Goal: Transaction & Acquisition: Book appointment/travel/reservation

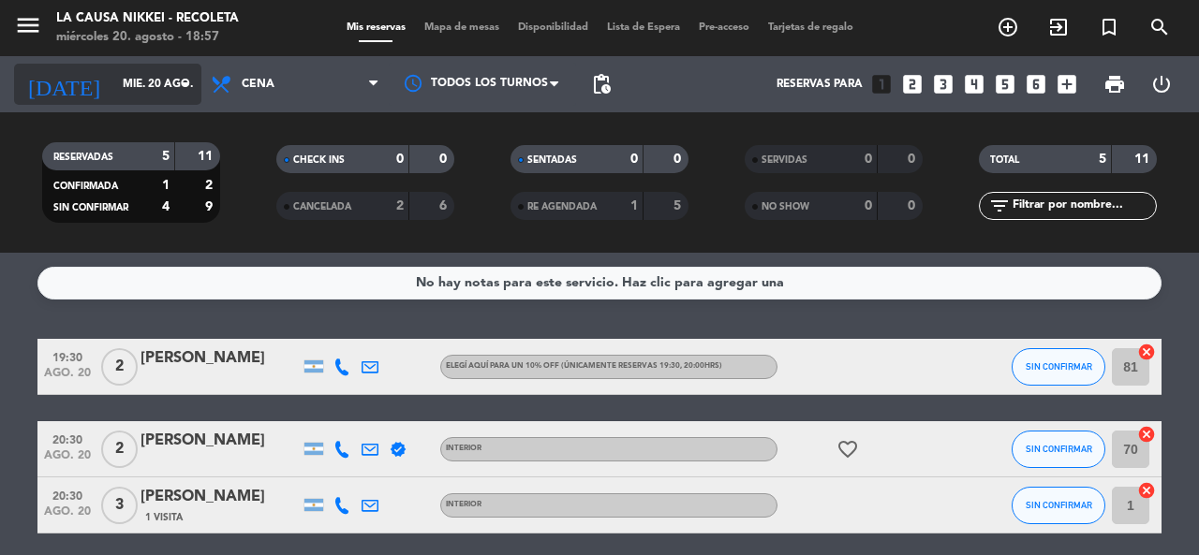
click at [136, 97] on input "mié. 20 ago." at bounding box center [187, 84] width 149 height 32
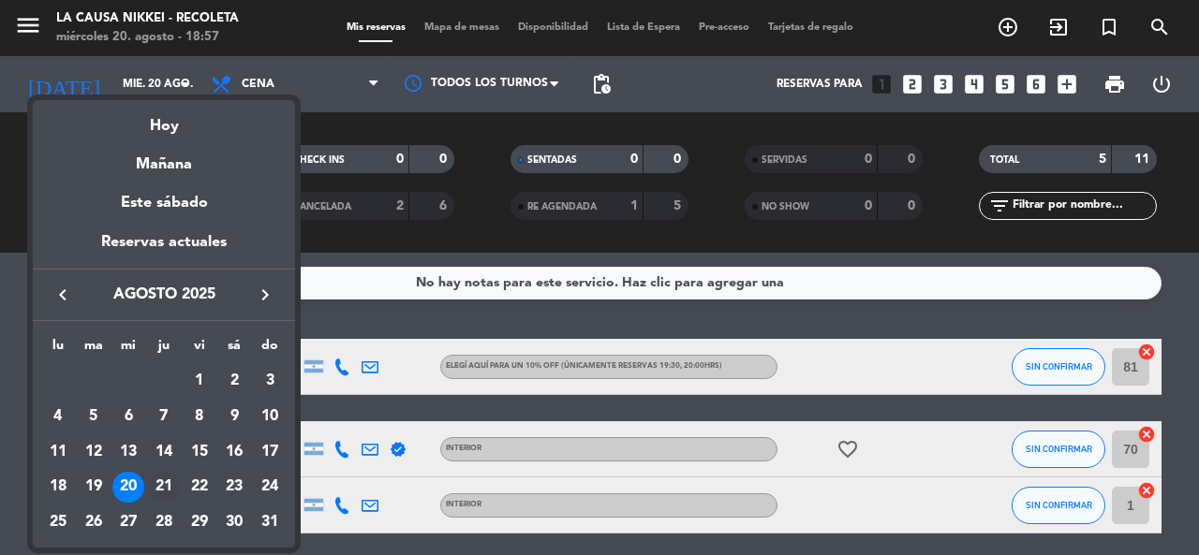
click at [158, 491] on div "21" at bounding box center [164, 488] width 32 height 32
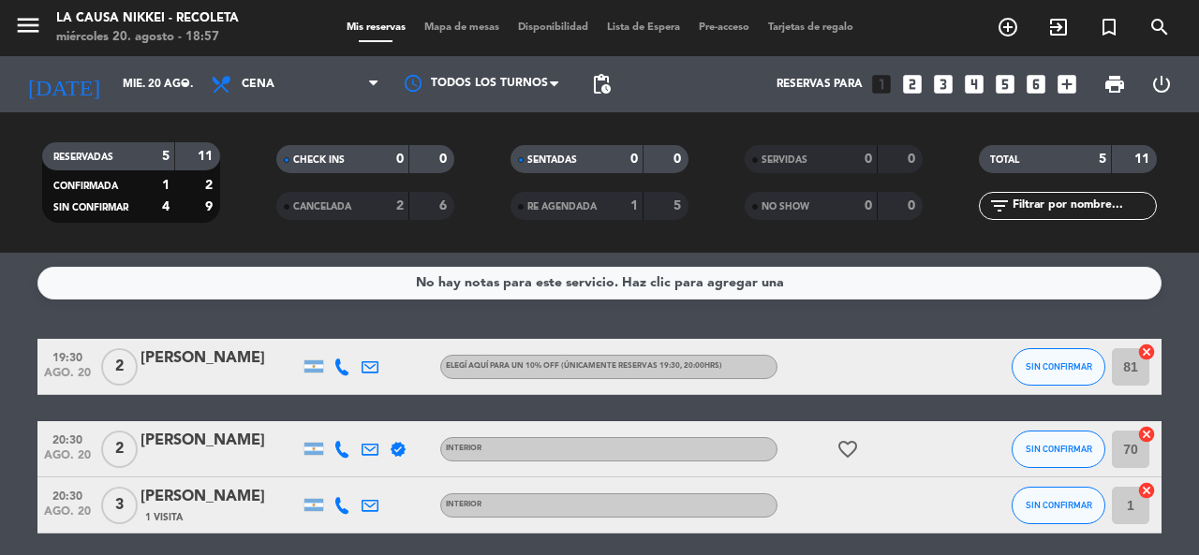
type input "jue. 21 ago."
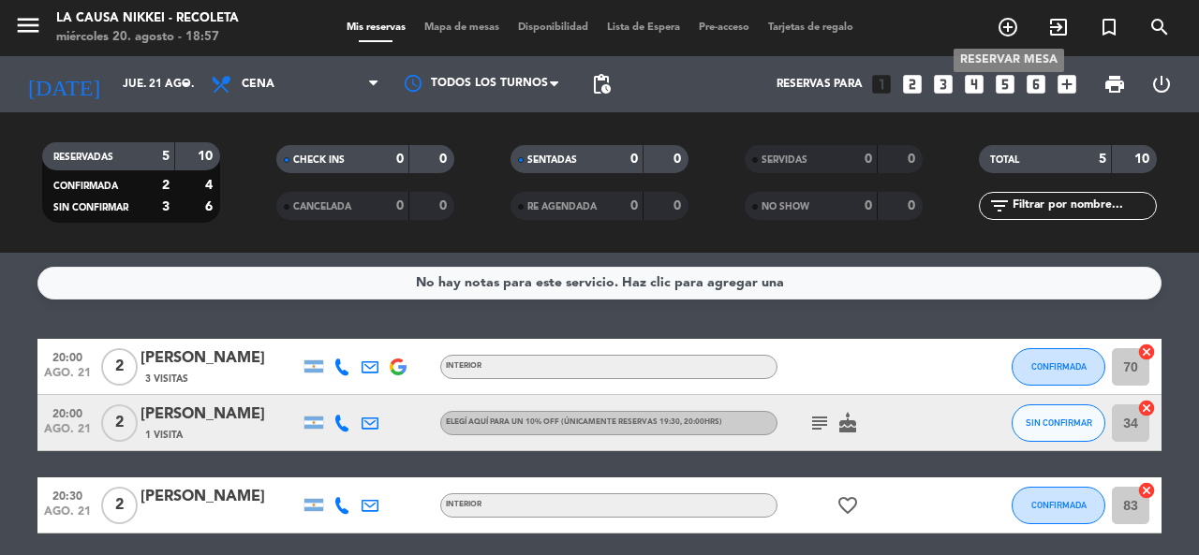
click at [1010, 22] on icon "add_circle_outline" at bounding box center [1008, 27] width 22 height 22
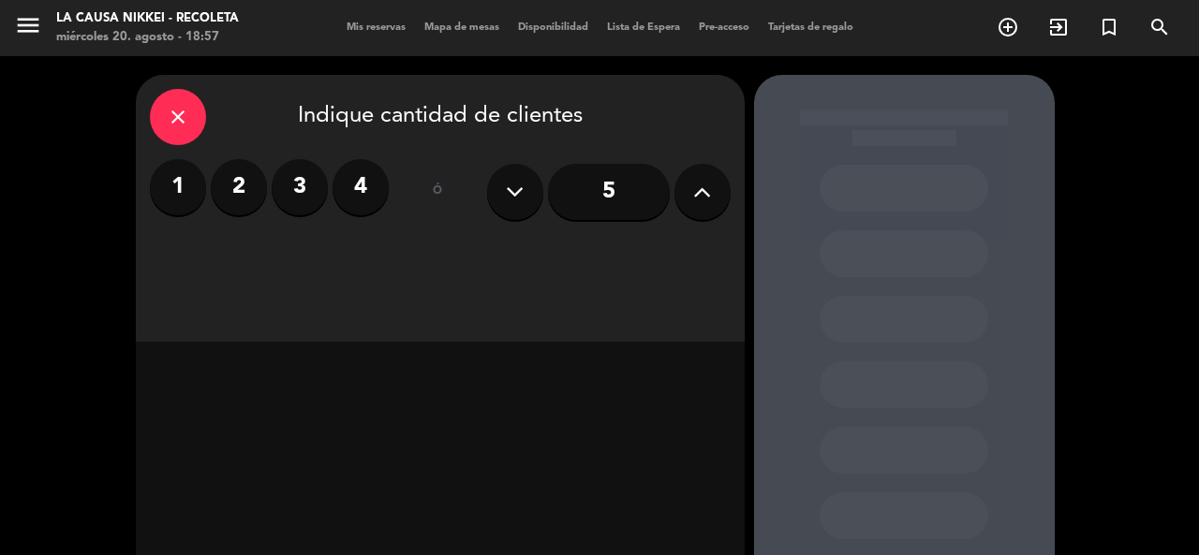
click at [257, 170] on label "2" at bounding box center [239, 187] width 56 height 56
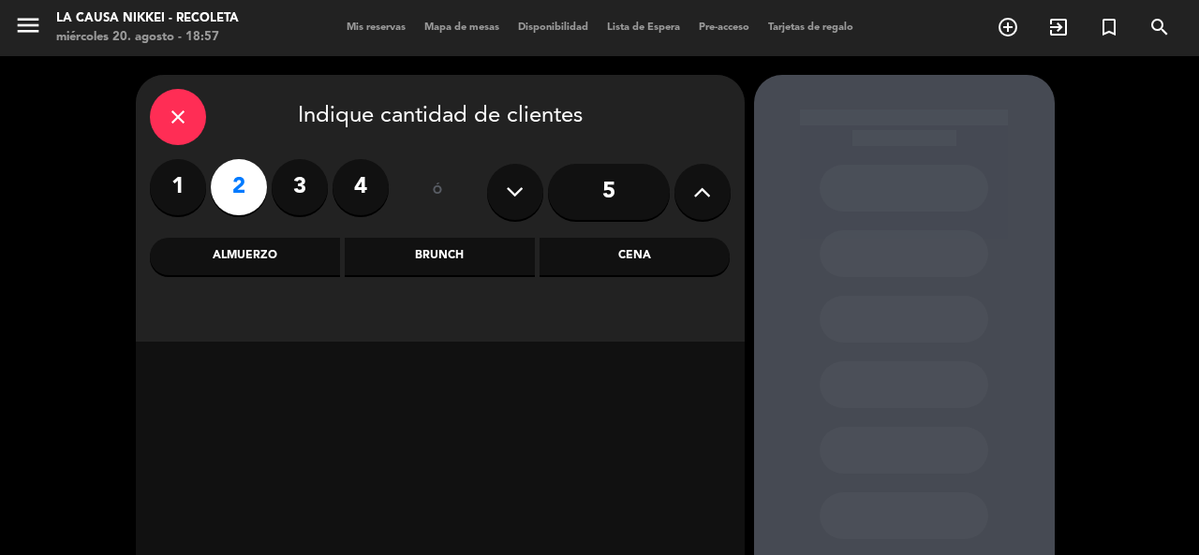
click at [698, 274] on div "Cena" at bounding box center [635, 256] width 190 height 37
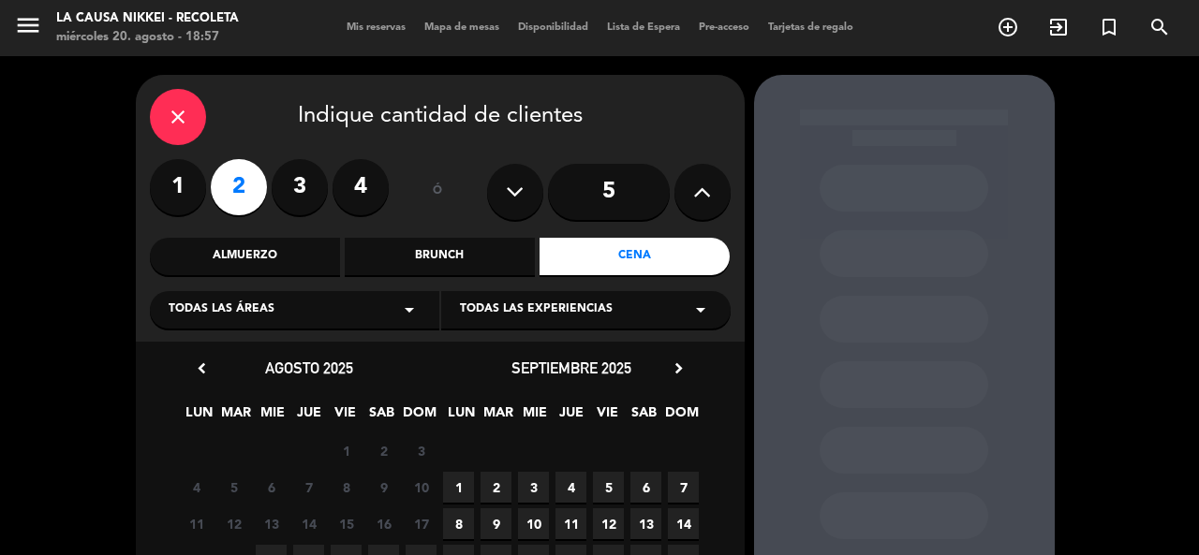
scroll to position [94, 0]
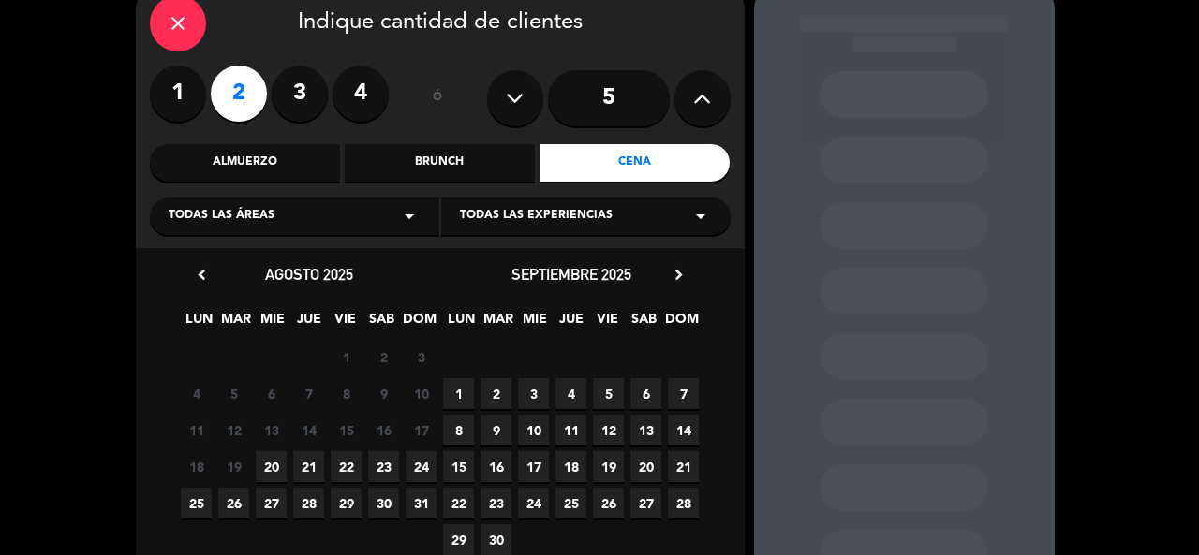
click at [316, 458] on span "21" at bounding box center [308, 467] width 31 height 31
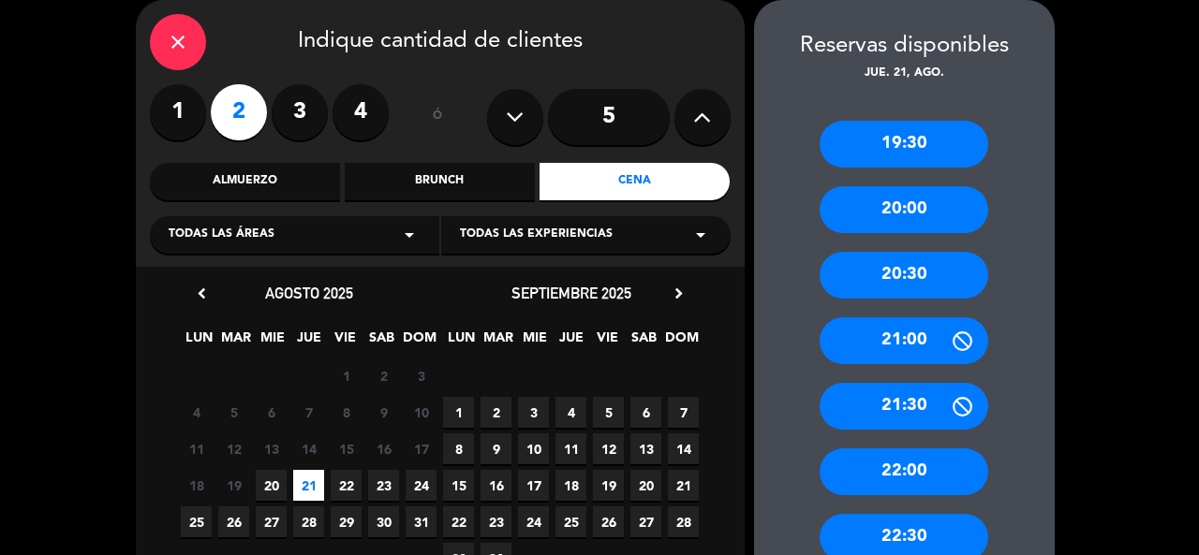
click at [921, 272] on div "20:30" at bounding box center [904, 275] width 169 height 47
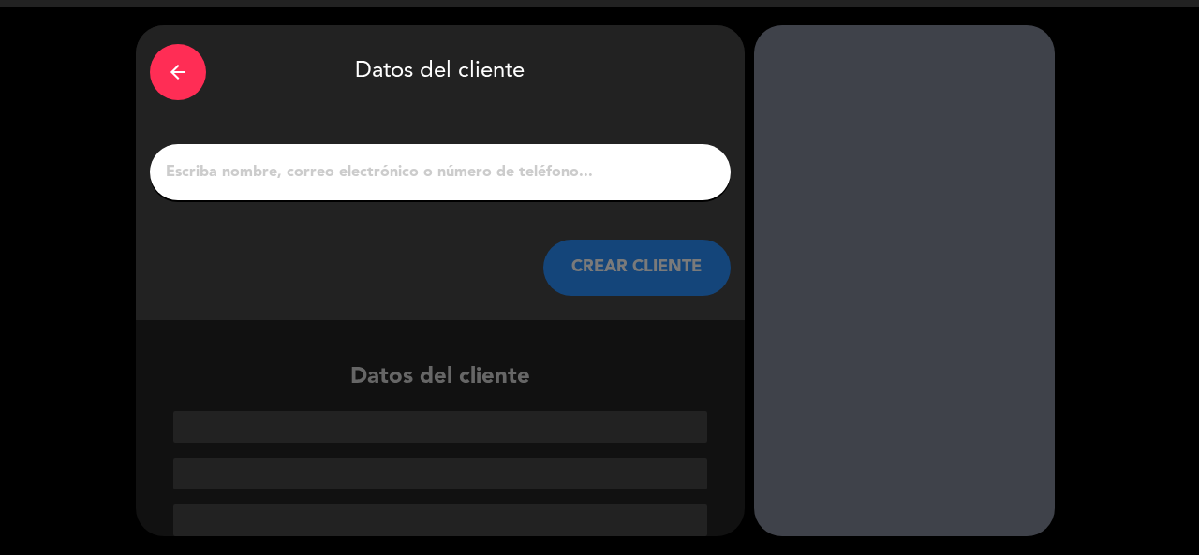
click at [427, 170] on input "1" at bounding box center [440, 172] width 553 height 26
paste input "[PERSON_NAME]"
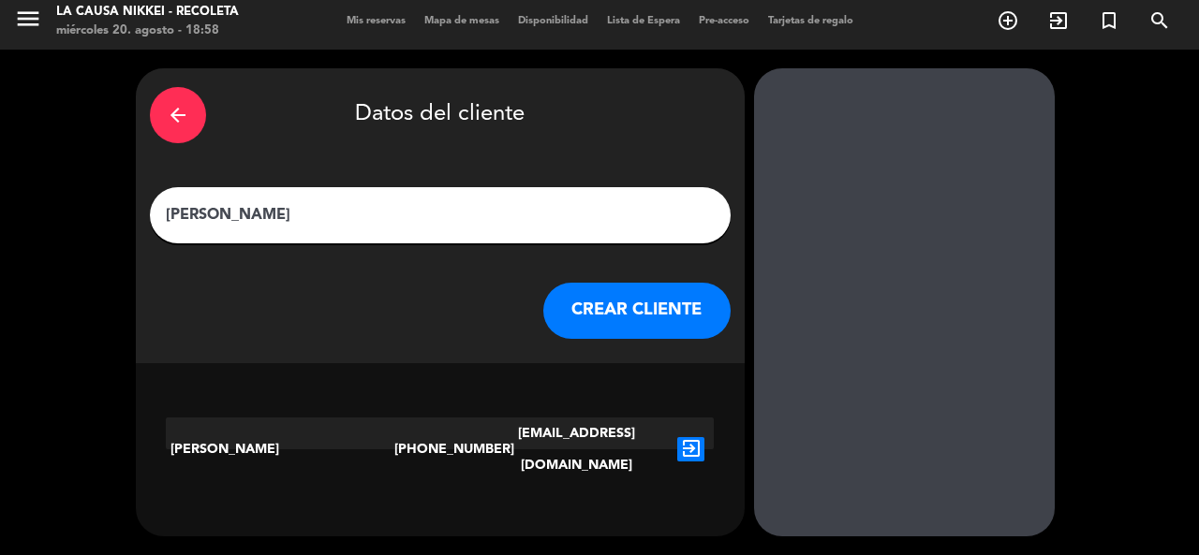
type input "[PERSON_NAME]"
click at [679, 309] on button "CREAR CLIENTE" at bounding box center [636, 311] width 187 height 56
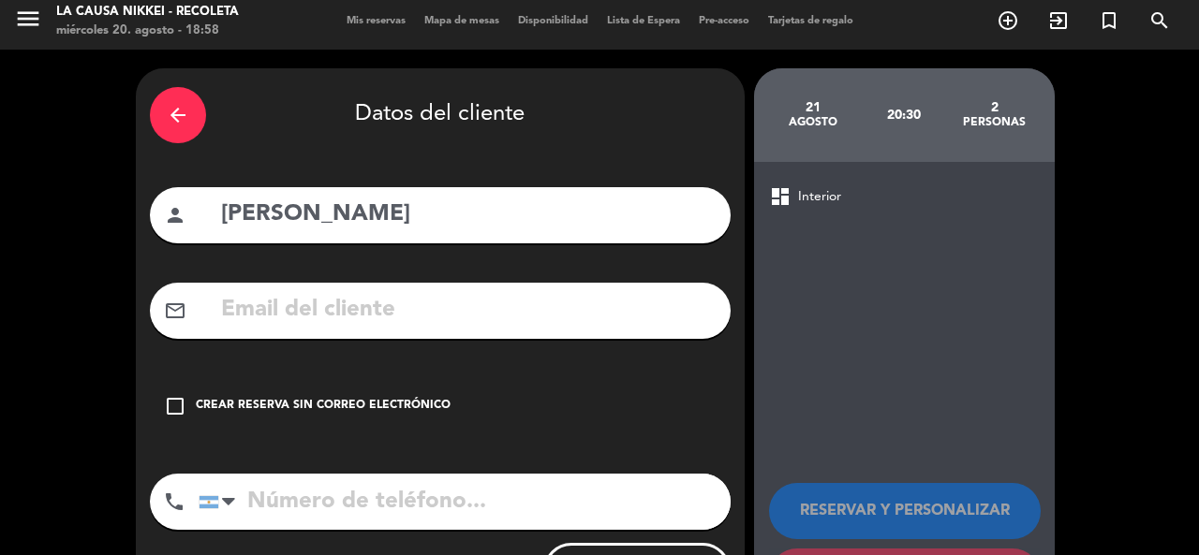
scroll to position [97, 0]
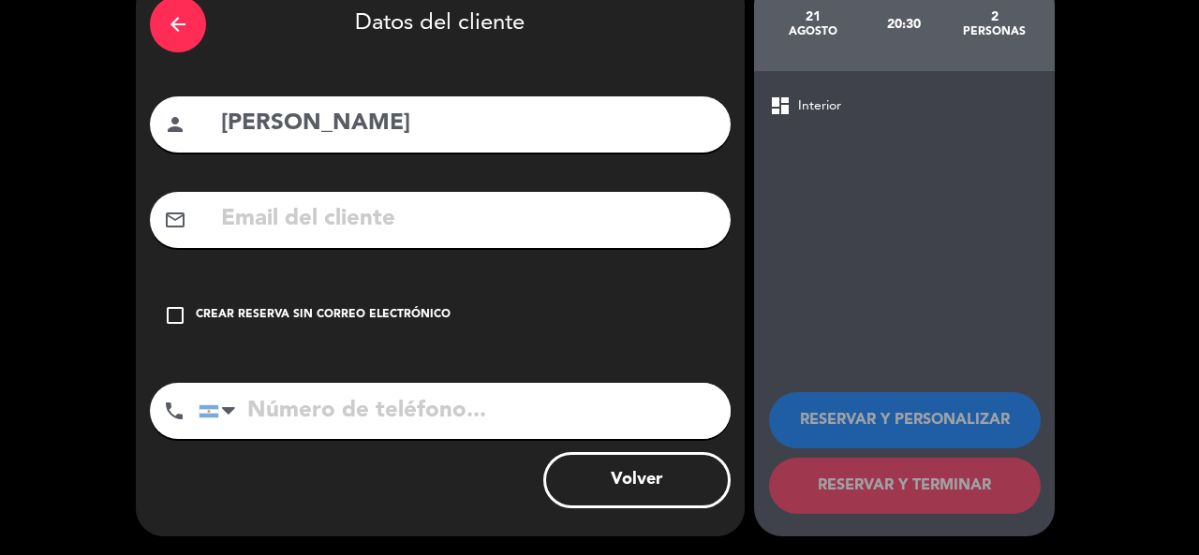
click at [342, 412] on input "tel" at bounding box center [465, 411] width 532 height 56
click at [176, 320] on icon "check_box_outline_blank" at bounding box center [175, 315] width 22 height 22
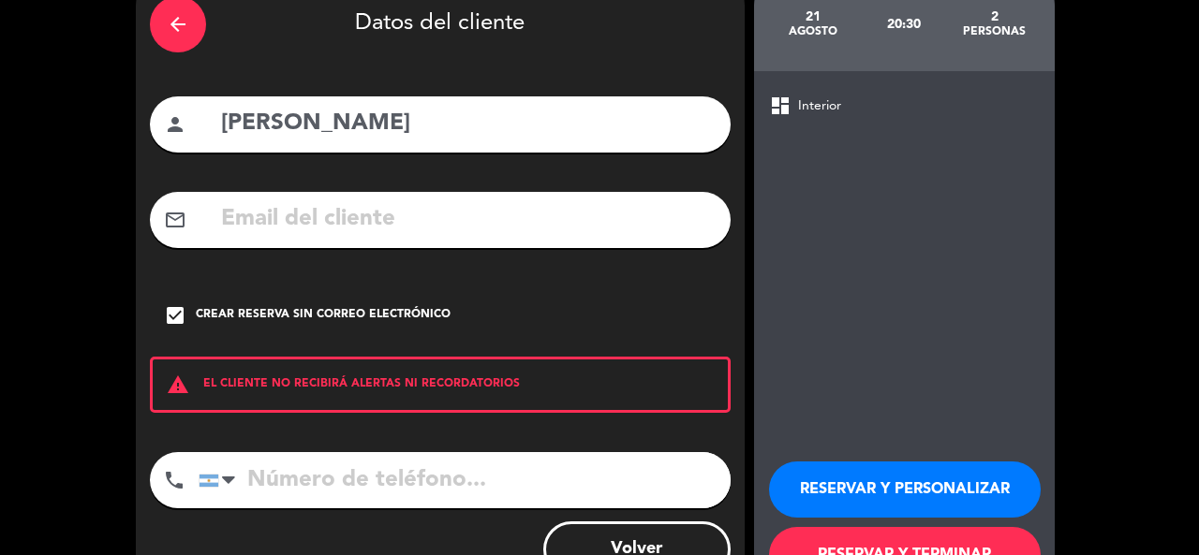
scroll to position [167, 0]
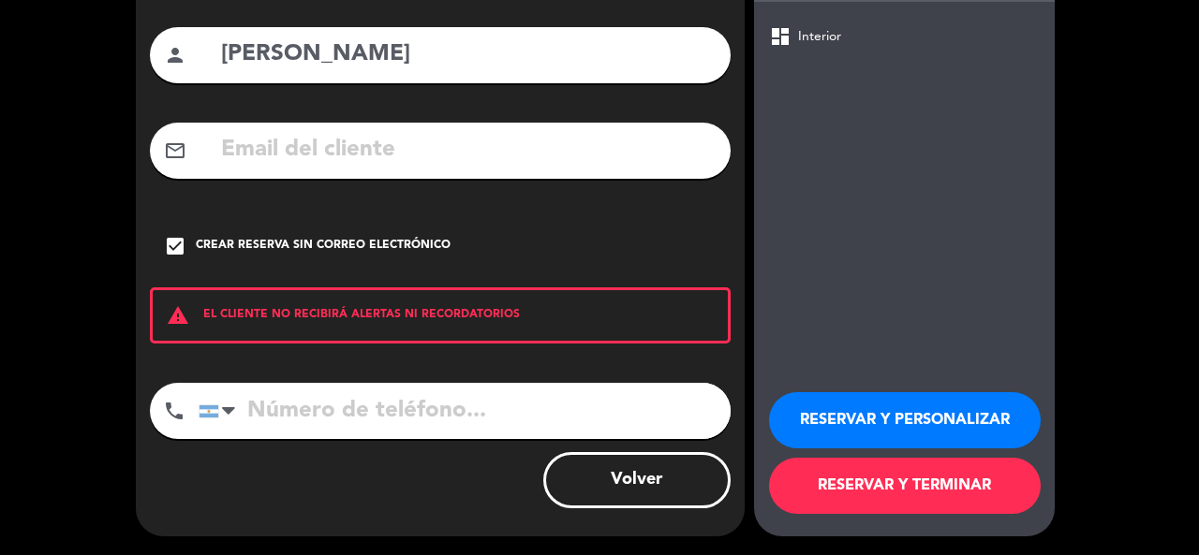
click at [936, 428] on button "RESERVAR Y PERSONALIZAR" at bounding box center [905, 421] width 272 height 56
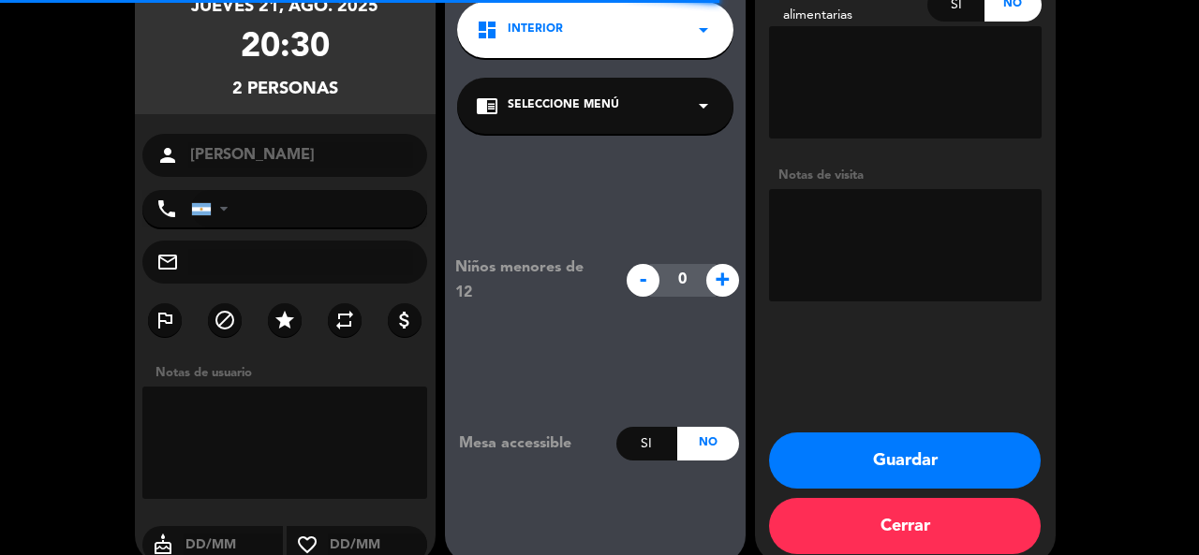
scroll to position [75, 0]
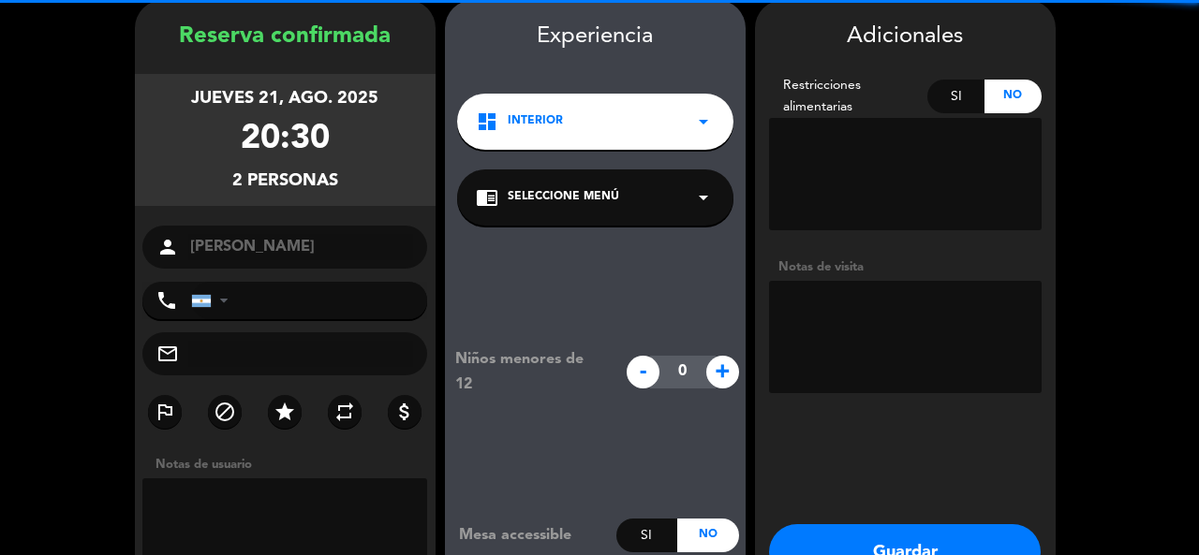
click at [871, 326] on textarea at bounding box center [905, 337] width 273 height 112
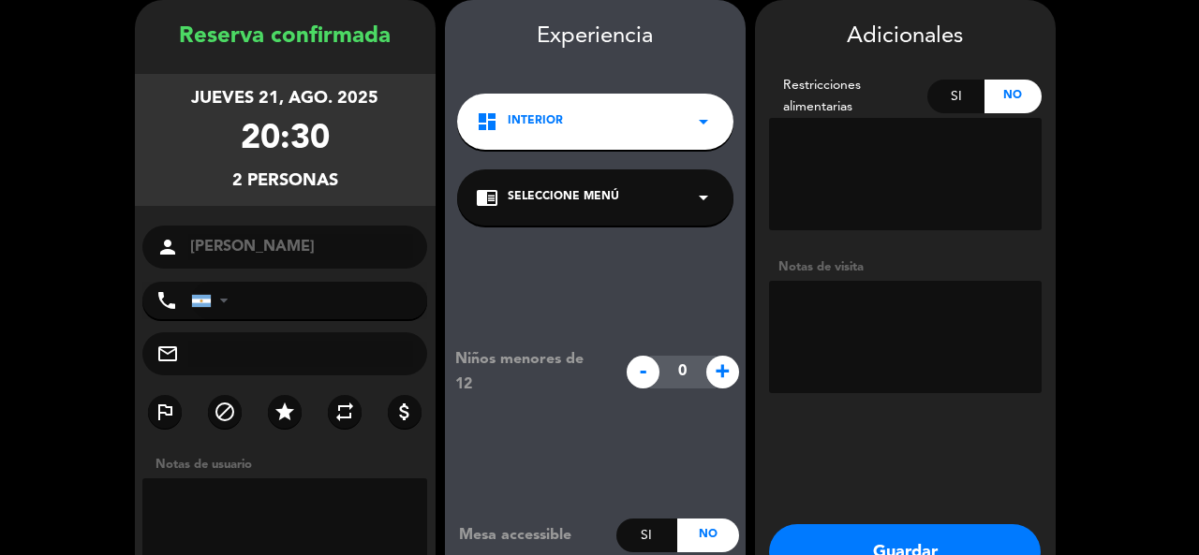
paste textarea "La Causa Nikkei Recoleta Exp Gourmet Código: CIERQE59"
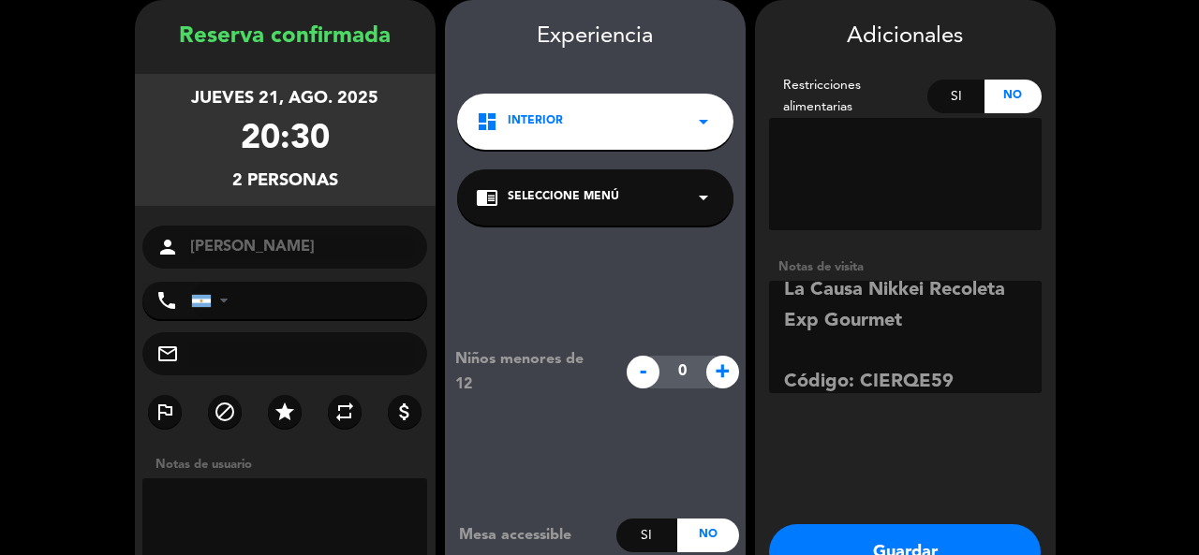
scroll to position [24, 0]
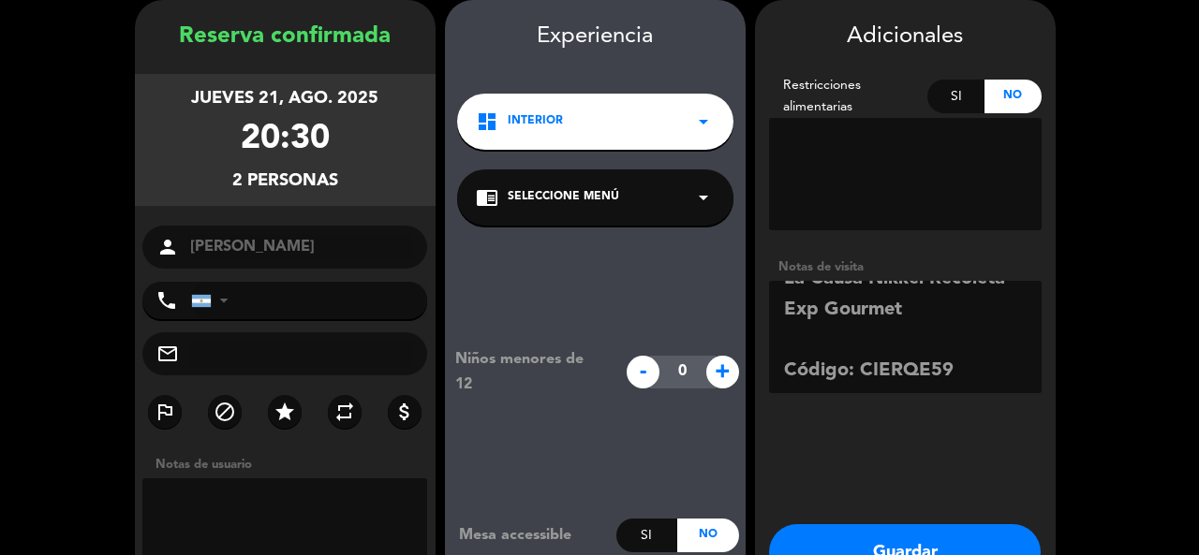
type textarea "La Causa Nikkei Recoleta Exp Gourmet Código: CIERQE59"
click at [966, 531] on button "Guardar" at bounding box center [905, 553] width 272 height 56
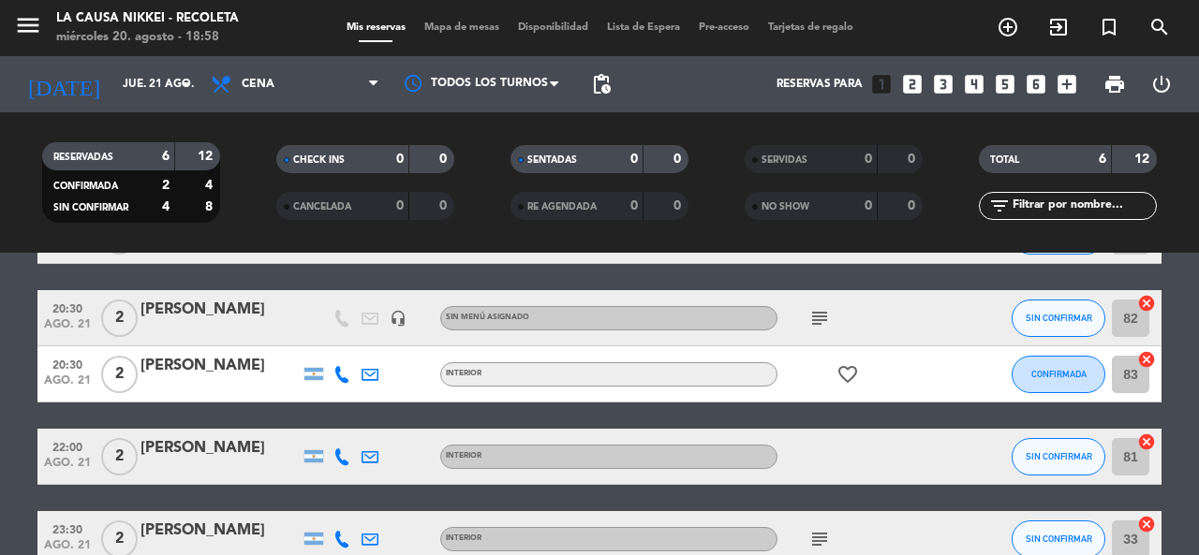
scroll to position [281, 0]
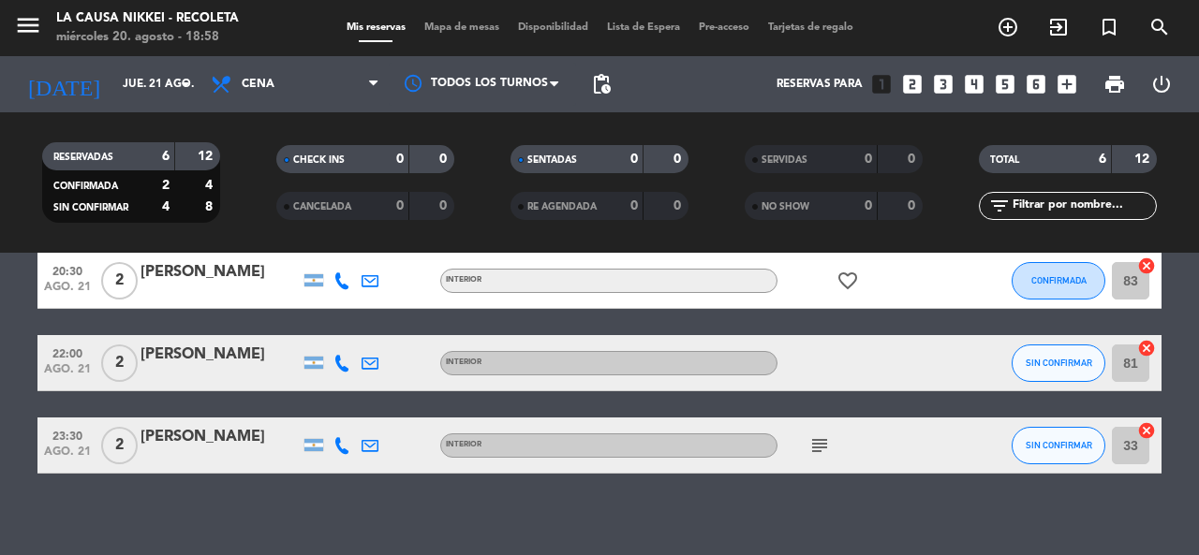
click at [825, 447] on icon "subject" at bounding box center [819, 446] width 22 height 22
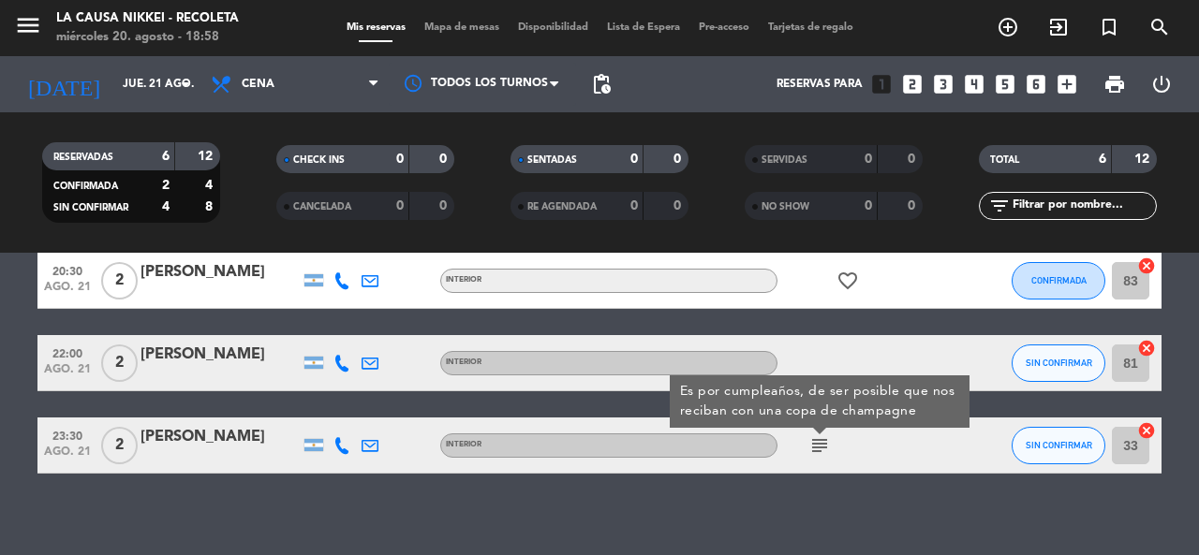
scroll to position [187, 0]
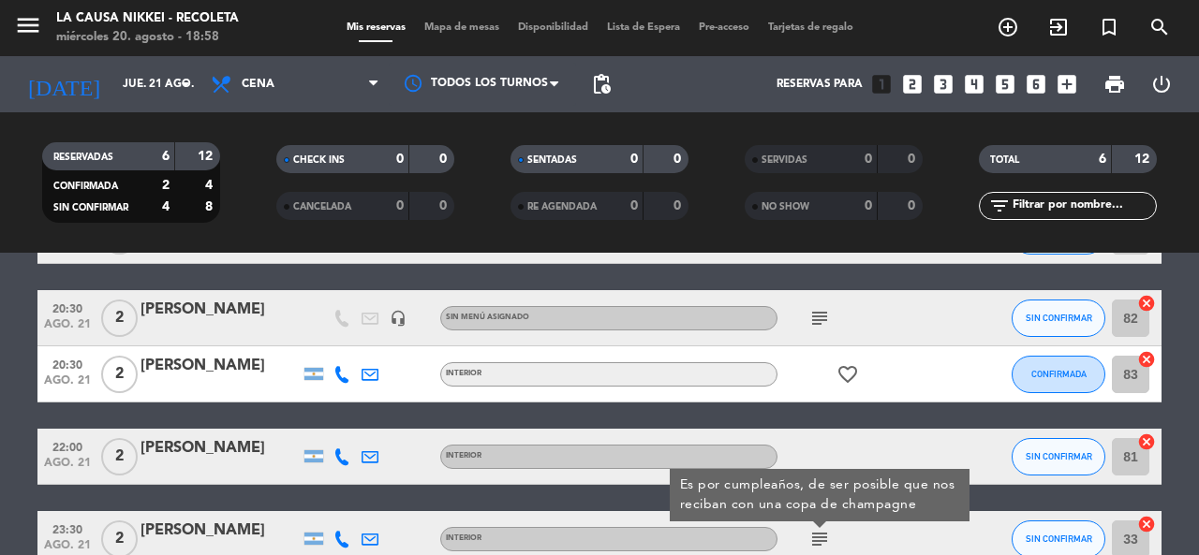
click at [816, 451] on div at bounding box center [862, 456] width 169 height 55
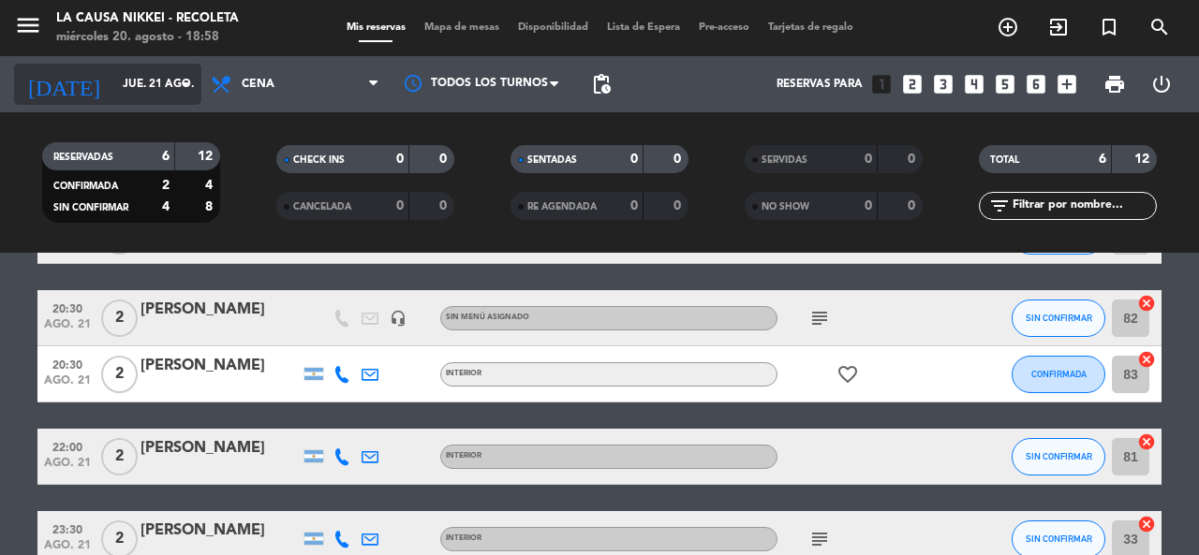
click at [141, 90] on input "jue. 21 ago." at bounding box center [187, 84] width 149 height 32
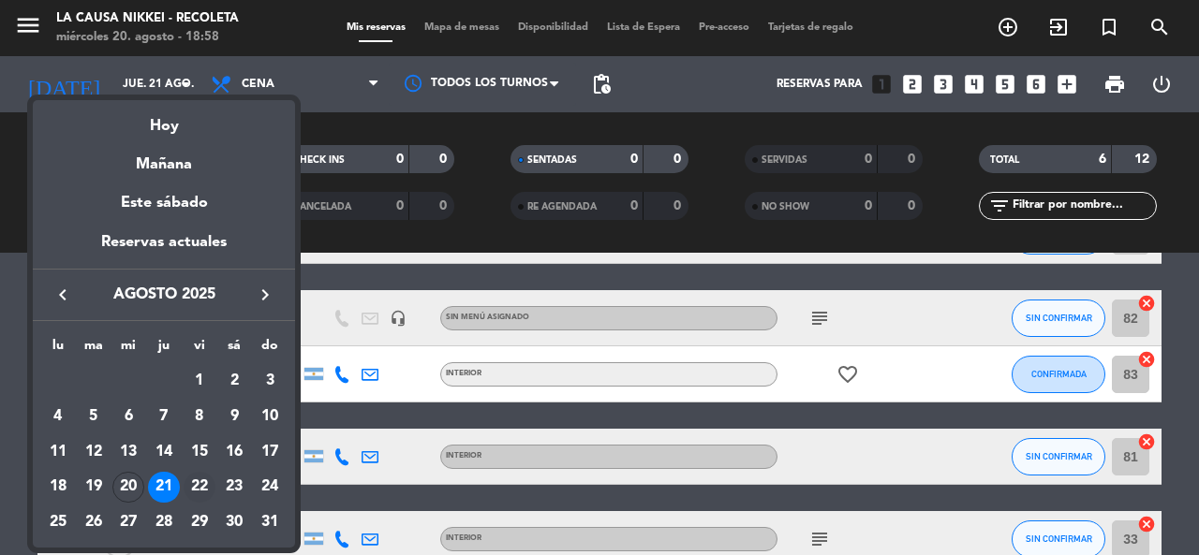
click at [194, 476] on div "22" at bounding box center [200, 488] width 32 height 32
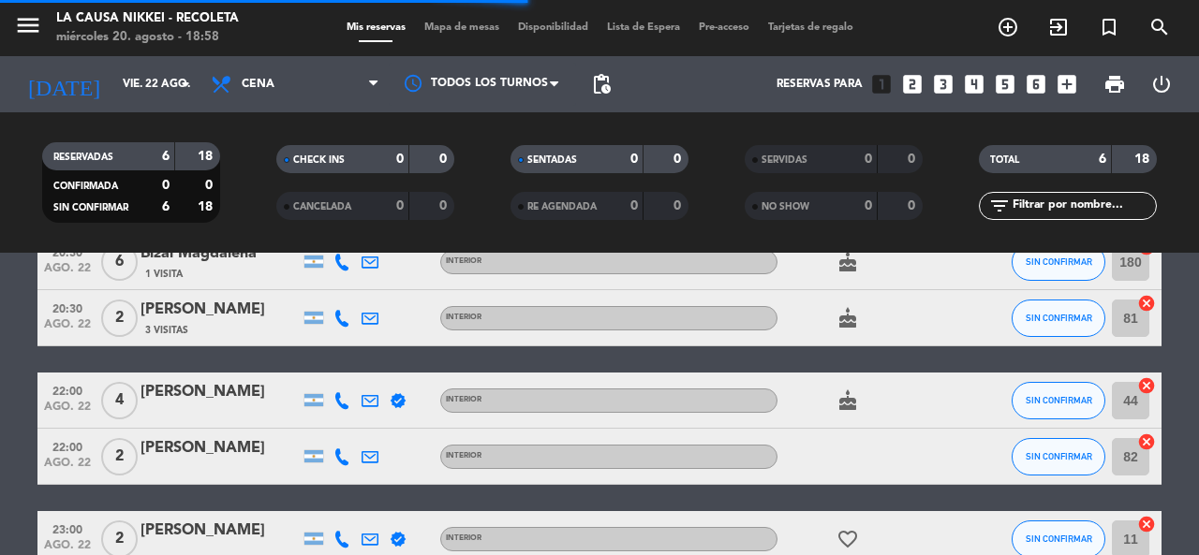
scroll to position [0, 0]
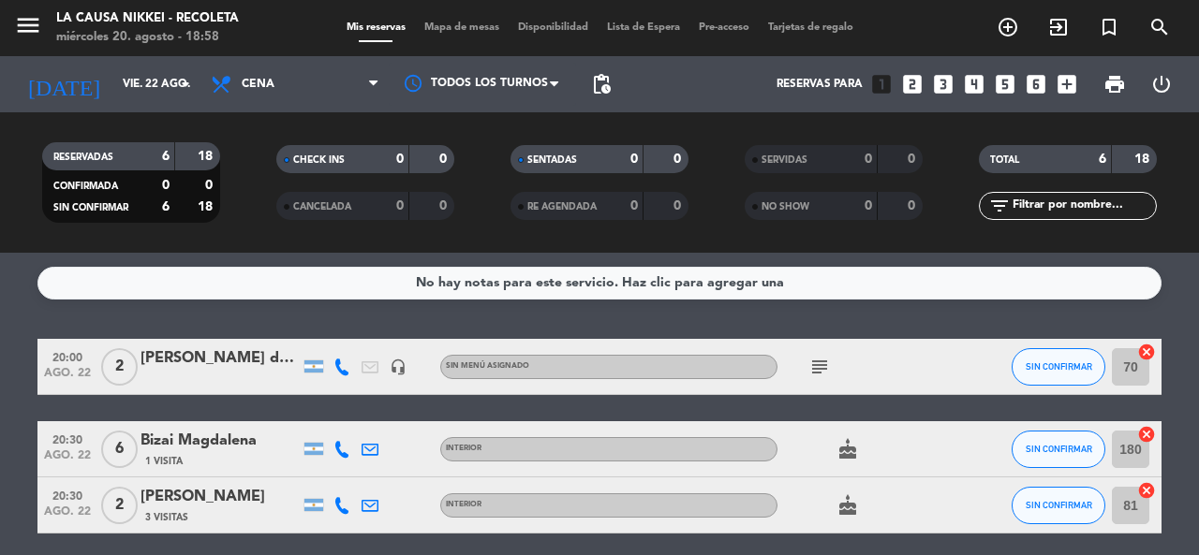
click at [822, 363] on icon "subject" at bounding box center [819, 367] width 22 height 22
click at [818, 363] on icon "subject" at bounding box center [819, 367] width 22 height 22
click at [170, 86] on input "vie. 22 ago." at bounding box center [187, 84] width 149 height 32
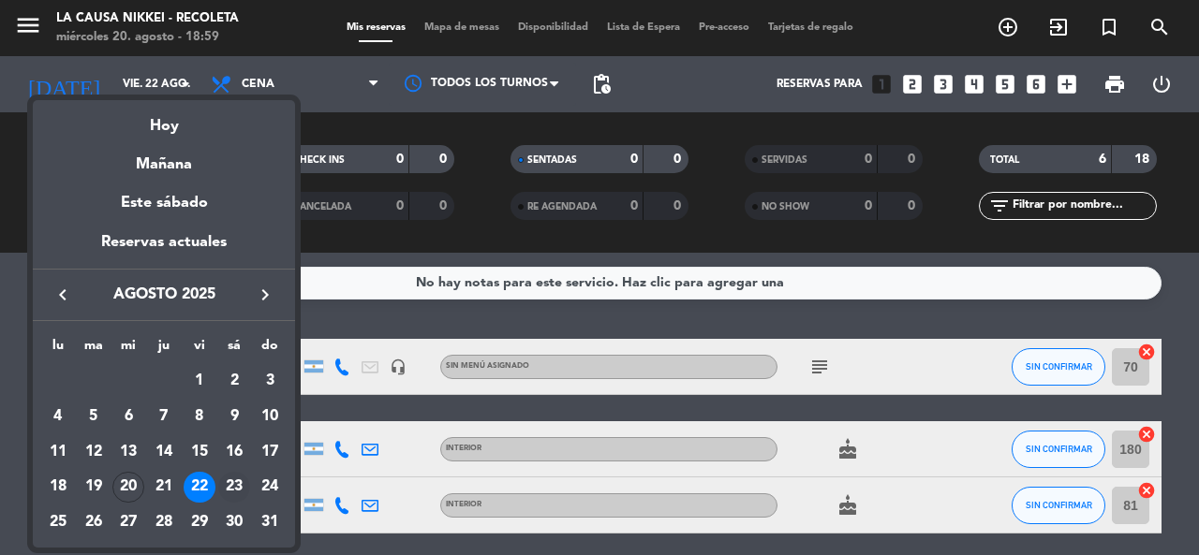
click at [236, 499] on div "23" at bounding box center [234, 488] width 32 height 32
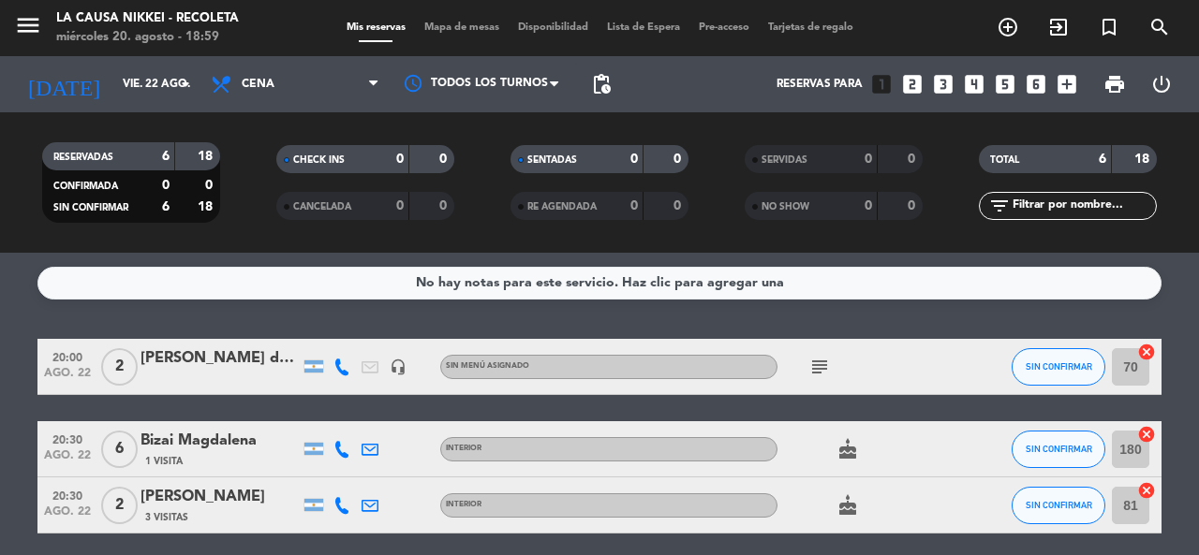
type input "sáb. 23 ago."
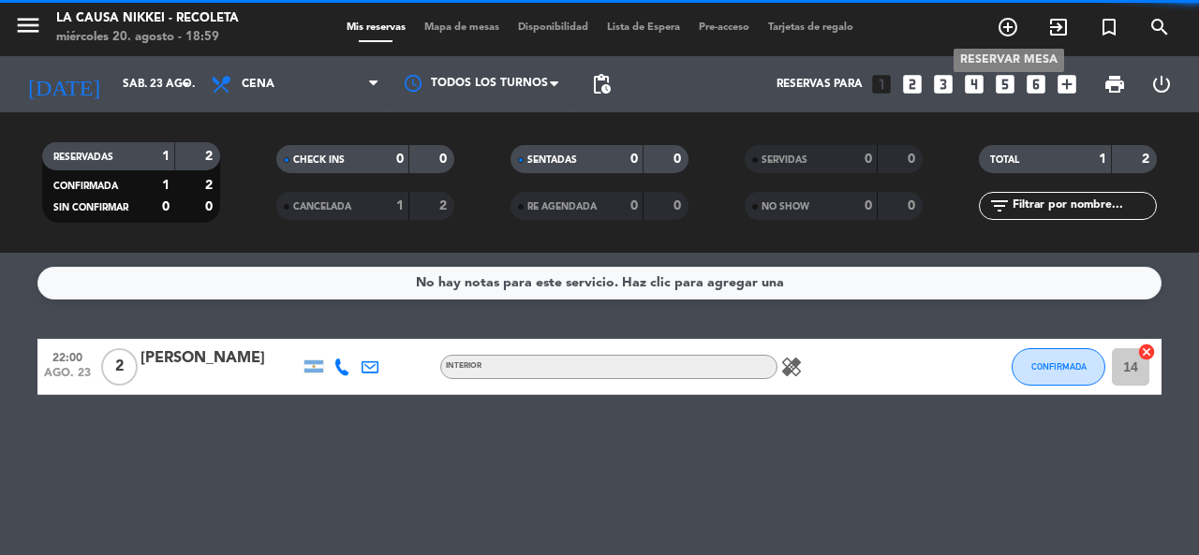
click at [1009, 27] on icon "add_circle_outline" at bounding box center [1008, 27] width 22 height 22
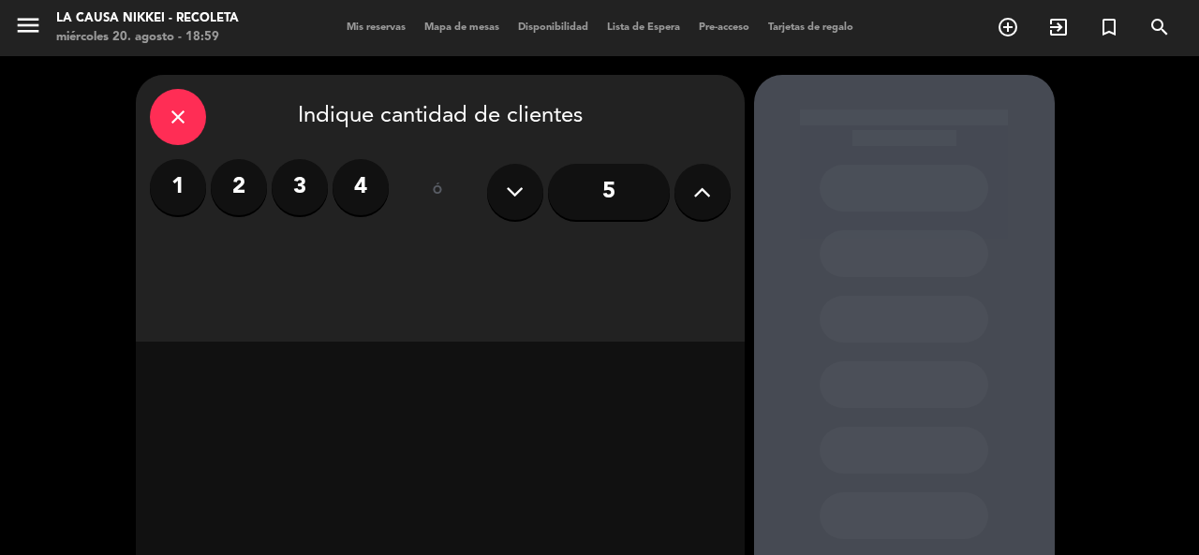
click at [233, 178] on label "2" at bounding box center [239, 187] width 56 height 56
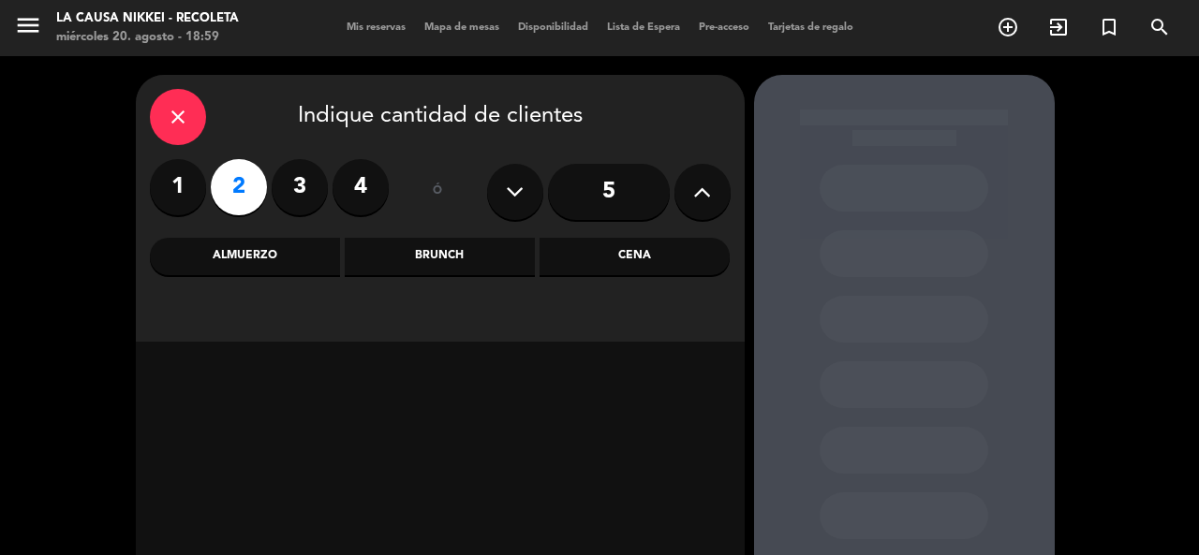
click at [656, 244] on div "close Indique cantidad de clientes 1 2 3 4 ó 5 Almuerzo Brunch Cena" at bounding box center [440, 208] width 609 height 267
click at [658, 245] on div "Cena" at bounding box center [635, 256] width 190 height 37
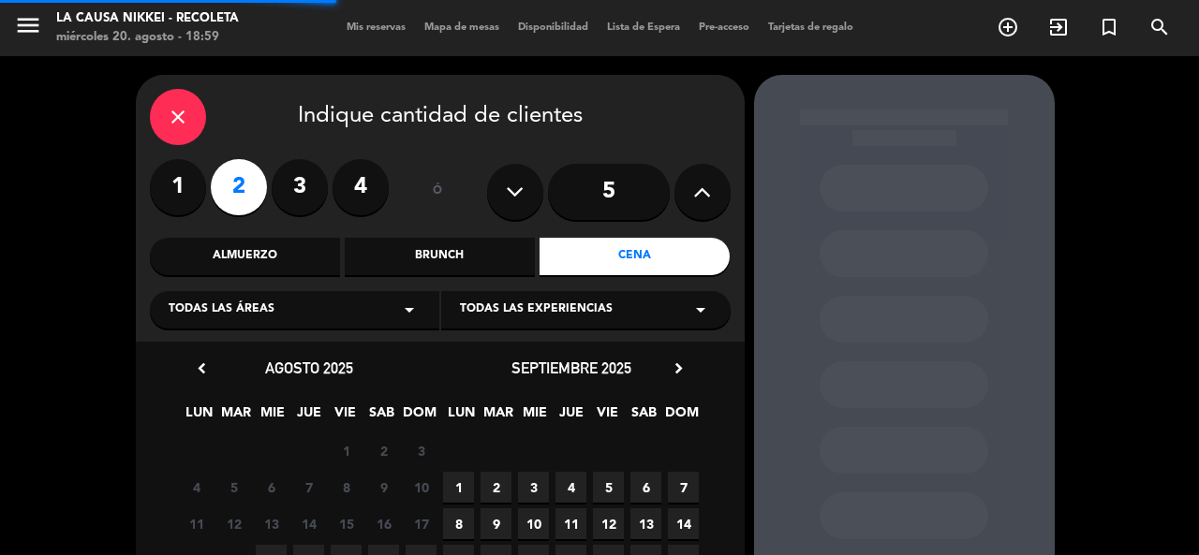
scroll to position [94, 0]
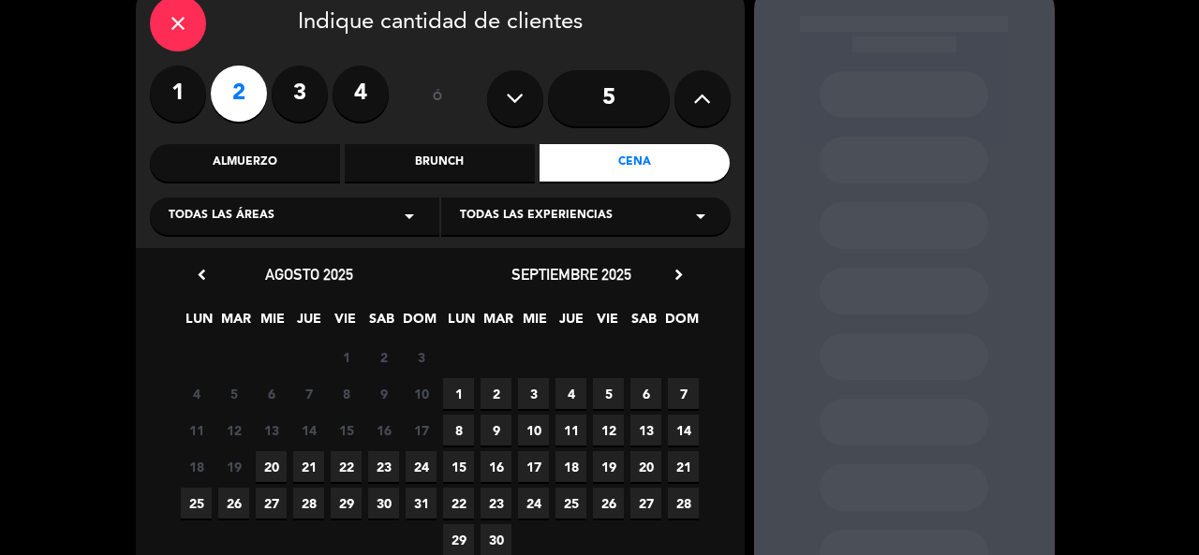
click at [382, 469] on span "23" at bounding box center [383, 467] width 31 height 31
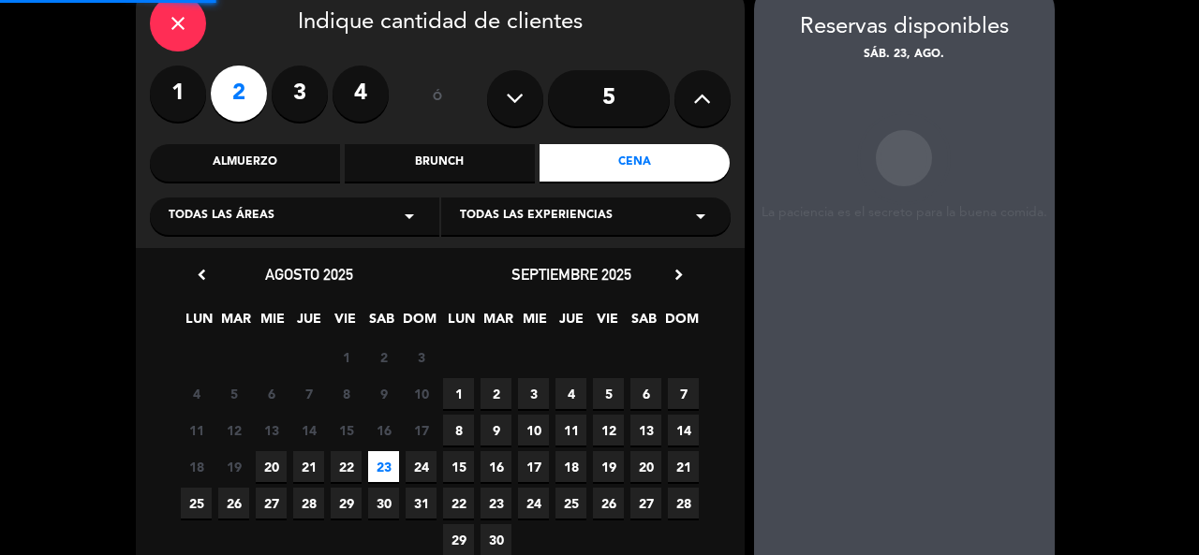
scroll to position [75, 0]
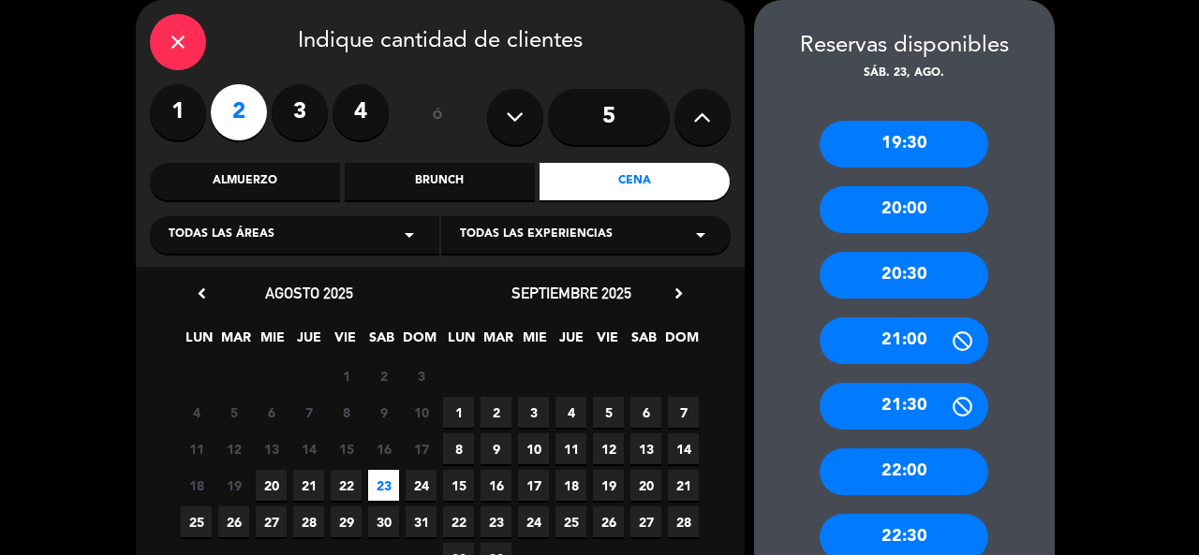
click at [919, 277] on div "20:30" at bounding box center [904, 275] width 169 height 47
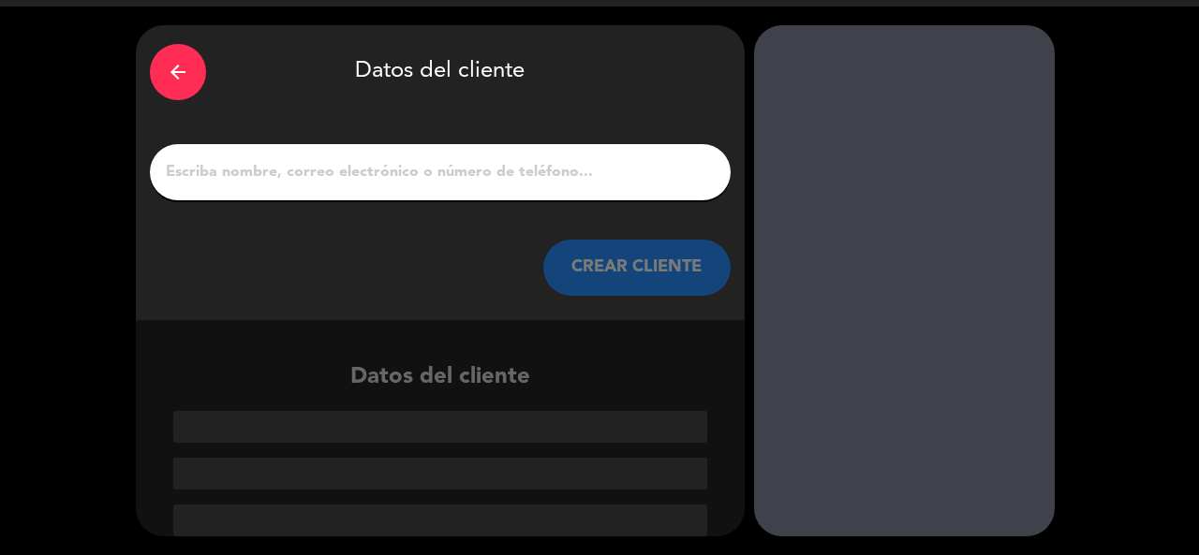
click at [401, 169] on input "1" at bounding box center [440, 172] width 553 height 26
paste input "[PERSON_NAME]"
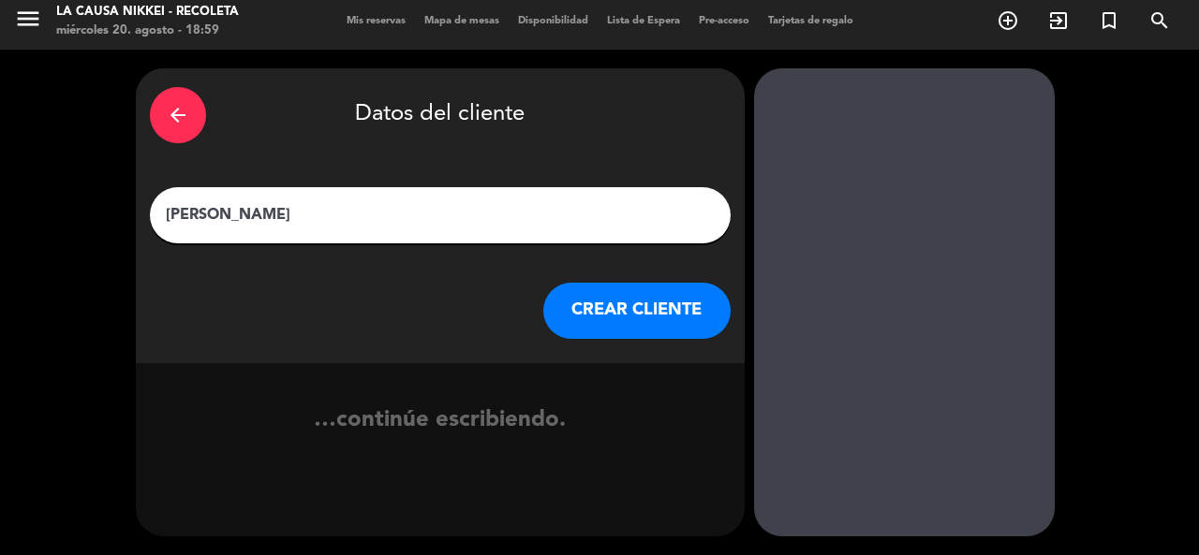
scroll to position [7, 0]
type input "[PERSON_NAME]"
click at [608, 319] on button "CREAR CLIENTE" at bounding box center [636, 311] width 187 height 56
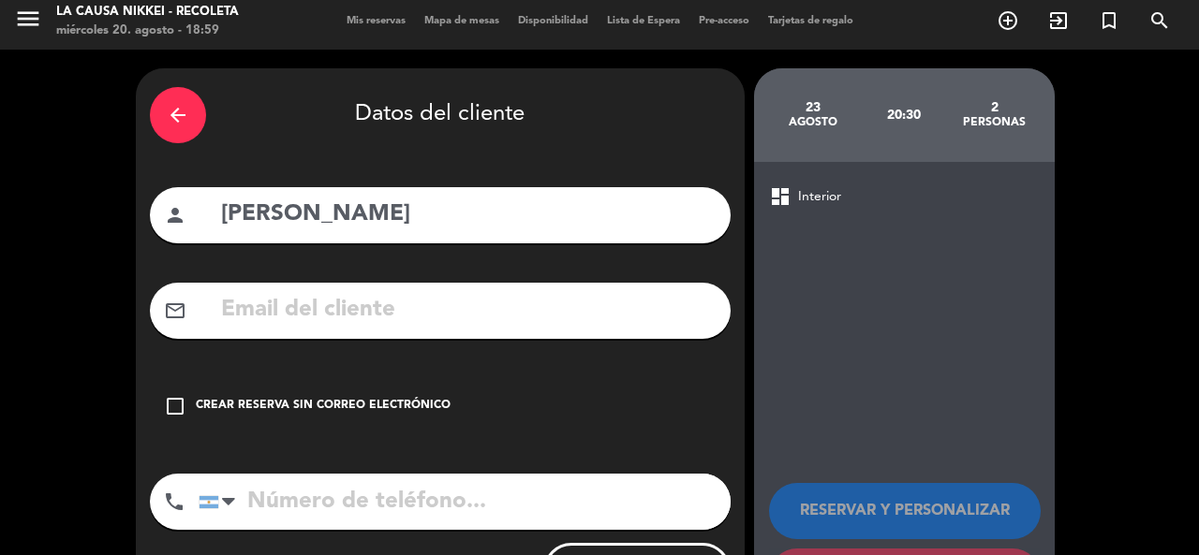
scroll to position [97, 0]
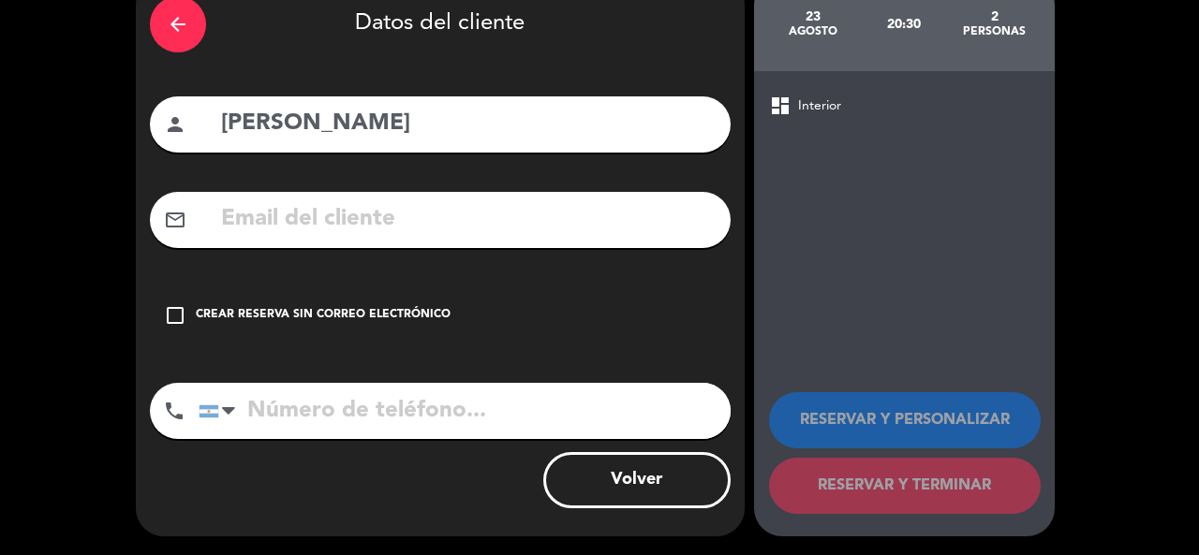
click at [372, 412] on input "tel" at bounding box center [465, 411] width 532 height 56
click at [176, 310] on icon "check_box_outline_blank" at bounding box center [175, 315] width 22 height 22
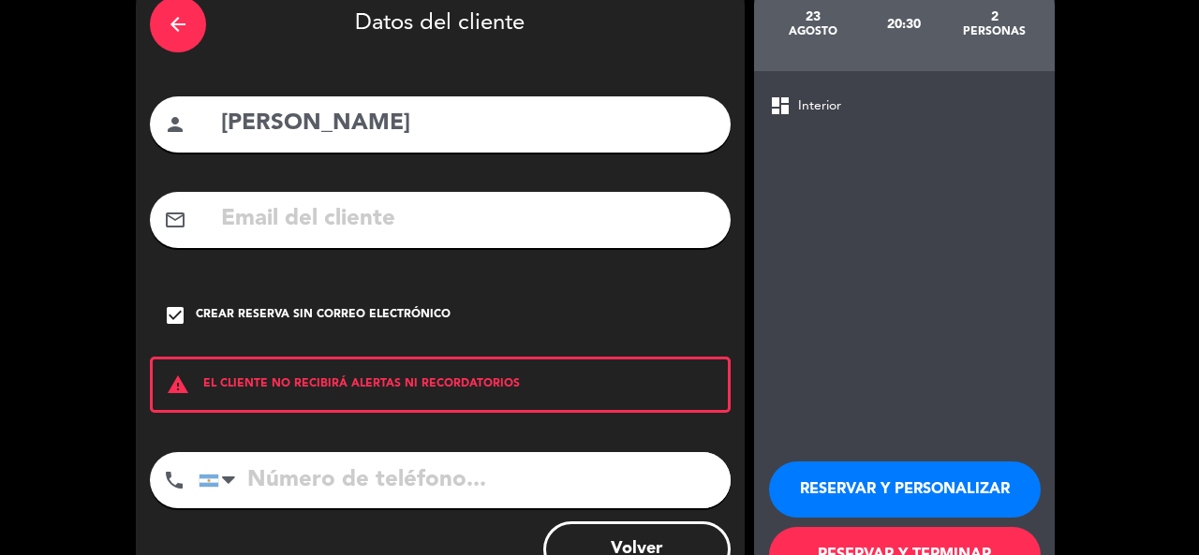
click at [915, 494] on button "RESERVAR Y PERSONALIZAR" at bounding box center [905, 490] width 272 height 56
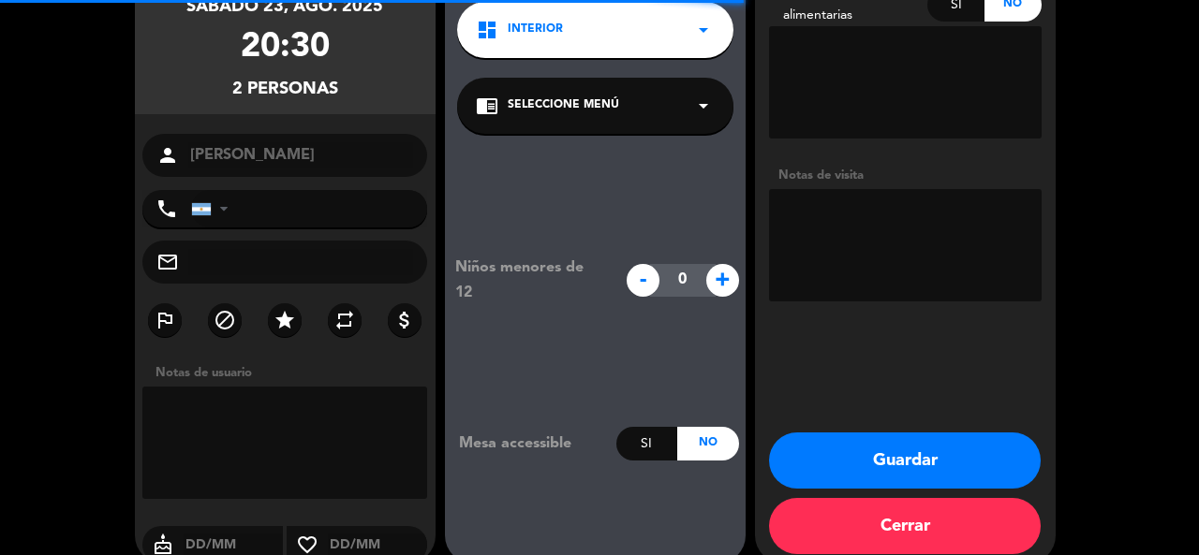
scroll to position [75, 0]
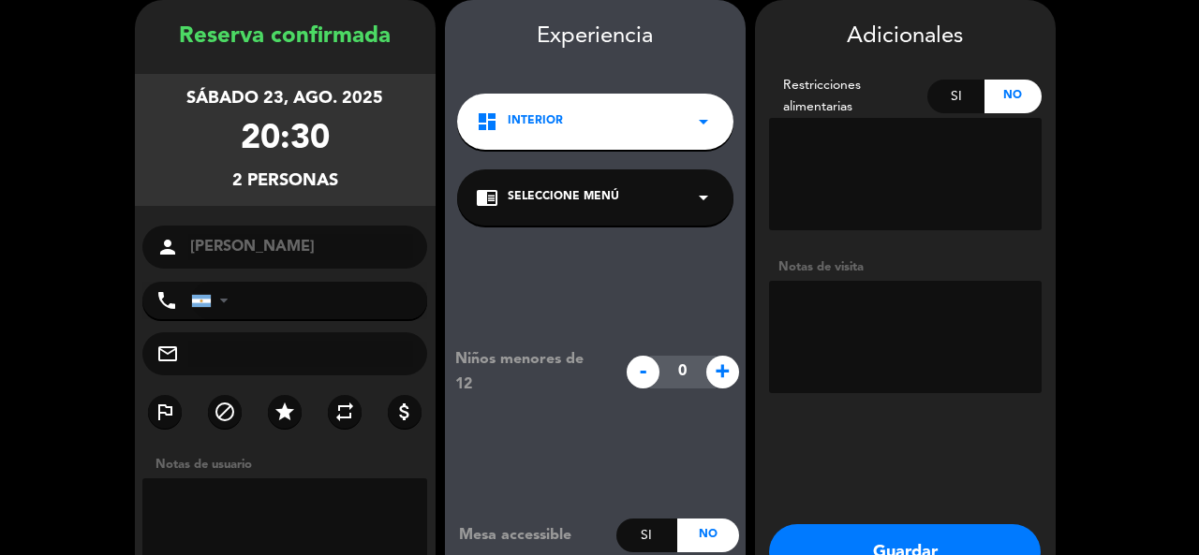
click at [908, 318] on textarea at bounding box center [905, 337] width 273 height 112
paste textarea "La Causa Nikkei Recoleta Grande Cuisine Código: YP26GFFS"
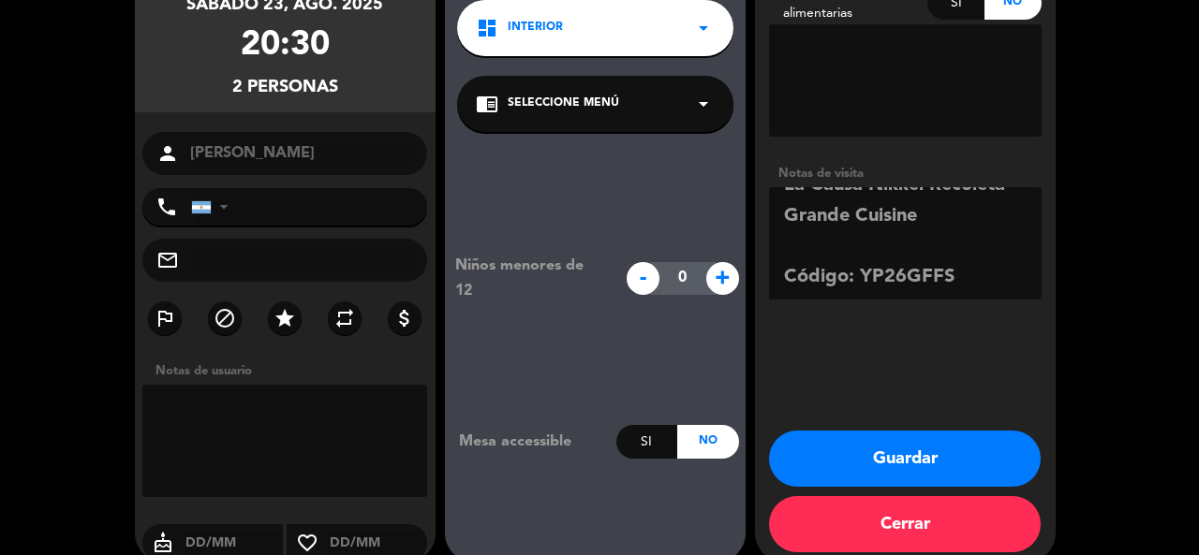
type textarea "La Causa Nikkei Recoleta Grande Cuisine Código: YP26GFFS"
drag, startPoint x: 912, startPoint y: 445, endPoint x: 891, endPoint y: 433, distance: 24.7
click at [898, 437] on button "Guardar" at bounding box center [905, 459] width 272 height 56
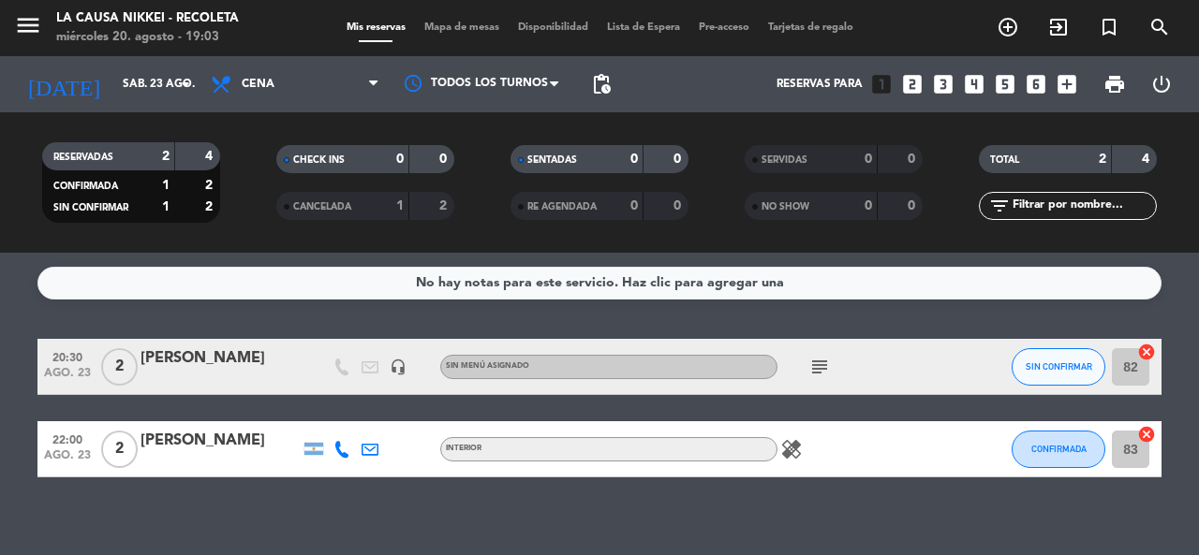
click at [891, 433] on div "healing" at bounding box center [862, 449] width 169 height 55
drag, startPoint x: 664, startPoint y: 319, endPoint x: 989, endPoint y: 446, distance: 348.8
click at [673, 322] on div "No hay notas para este servicio. Haz clic para agregar una 20:30 [DATE] 2 [PERS…" at bounding box center [599, 404] width 1199 height 303
click at [122, 90] on input "sáb. 23 ago." at bounding box center [187, 84] width 149 height 32
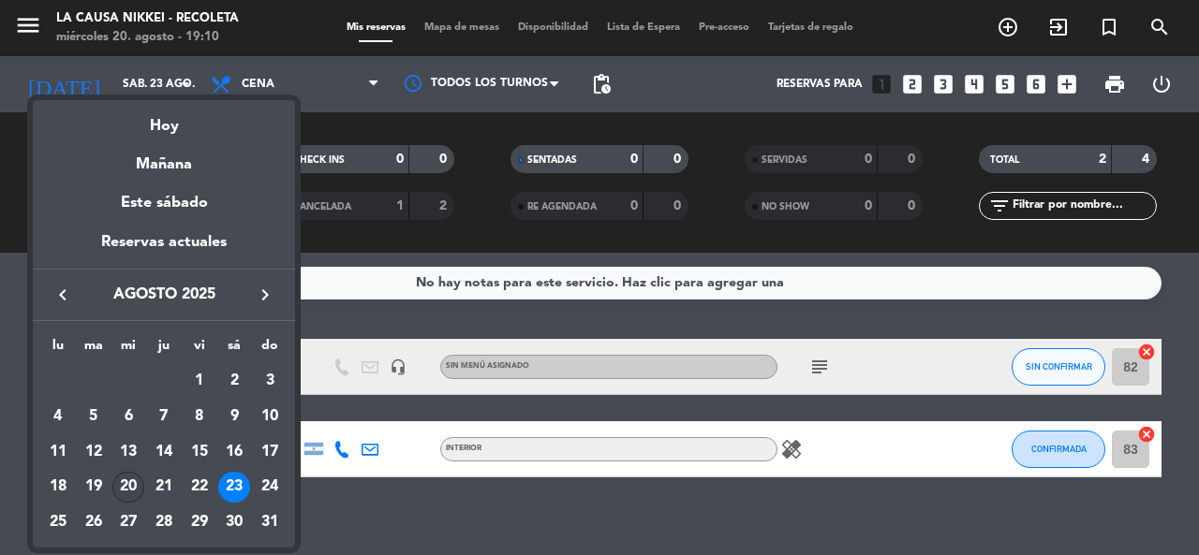
click at [134, 477] on div "20" at bounding box center [128, 488] width 32 height 32
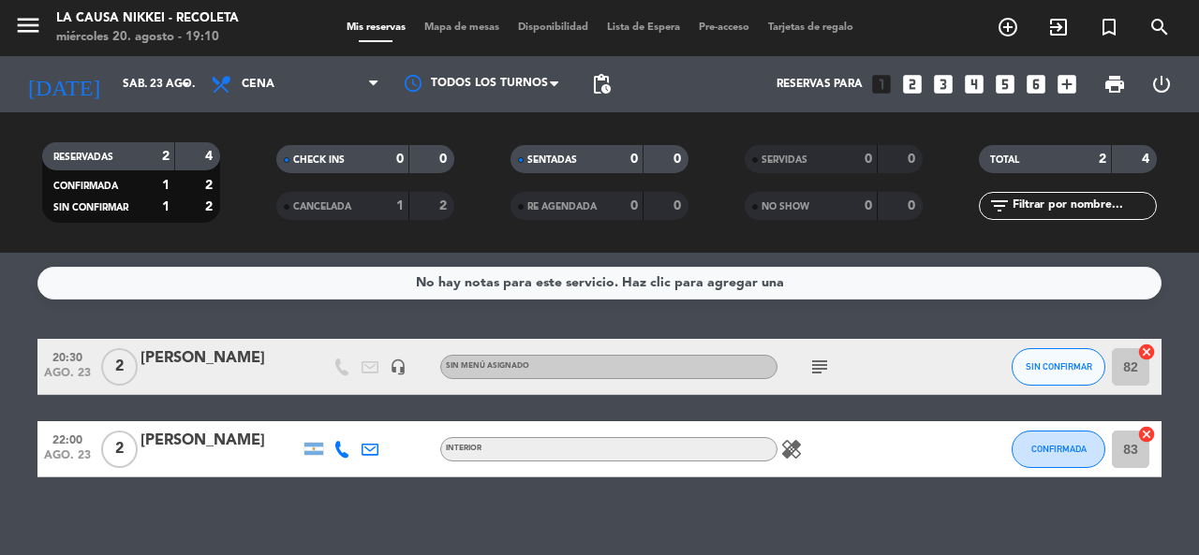
type input "mié. 20 ago."
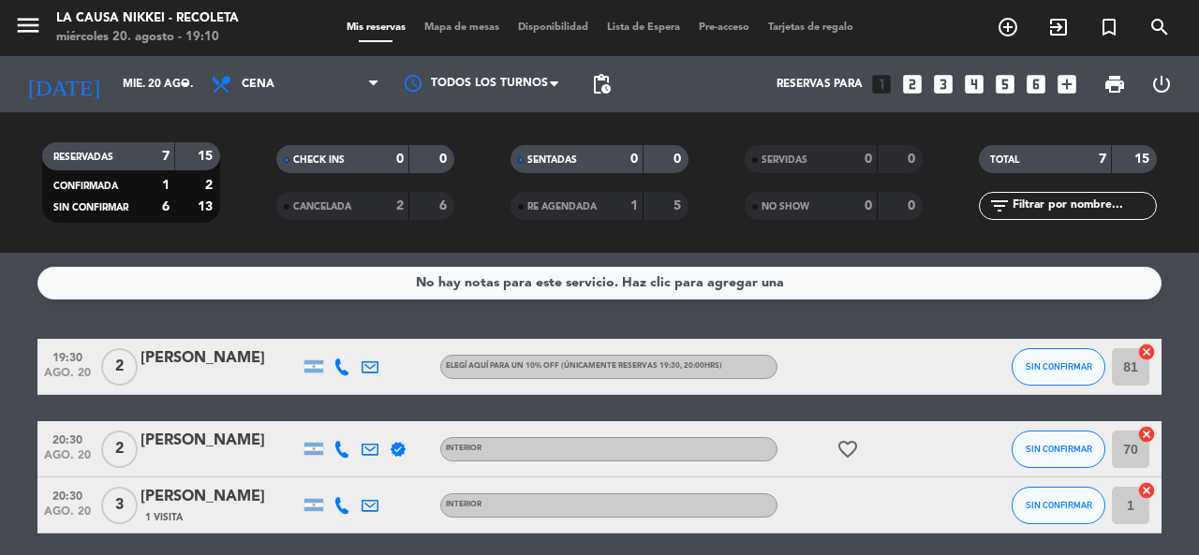
scroll to position [187, 0]
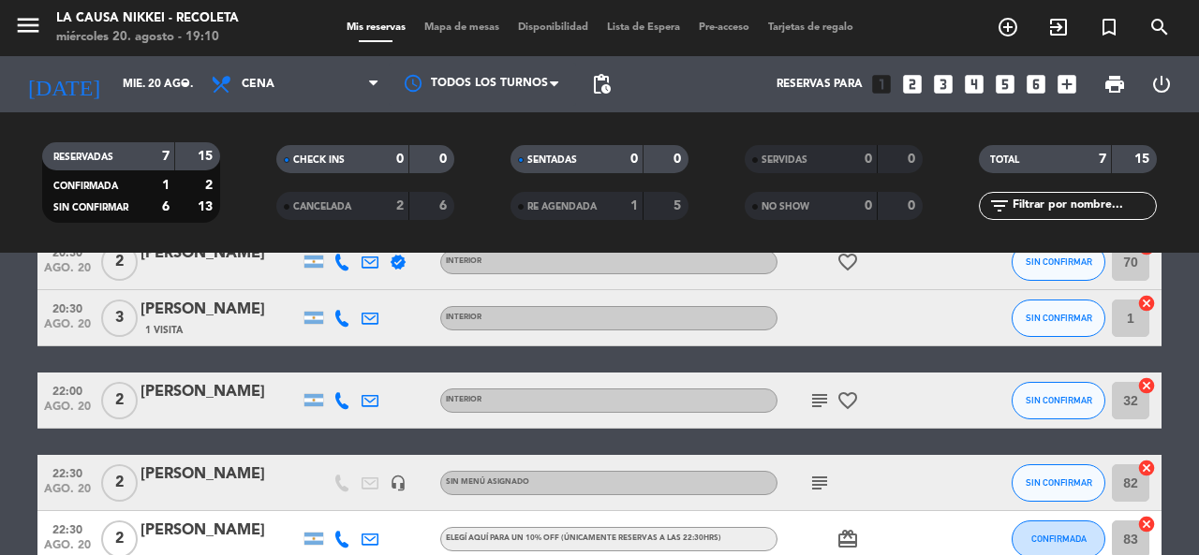
click at [811, 403] on icon "subject" at bounding box center [819, 401] width 22 height 22
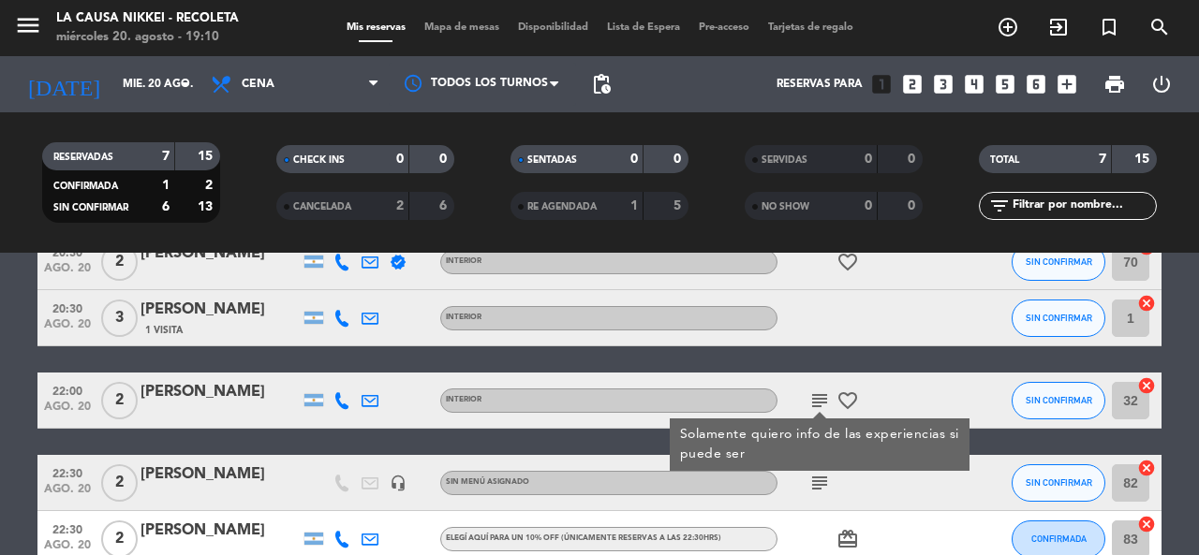
click at [811, 403] on icon "subject" at bounding box center [819, 401] width 22 height 22
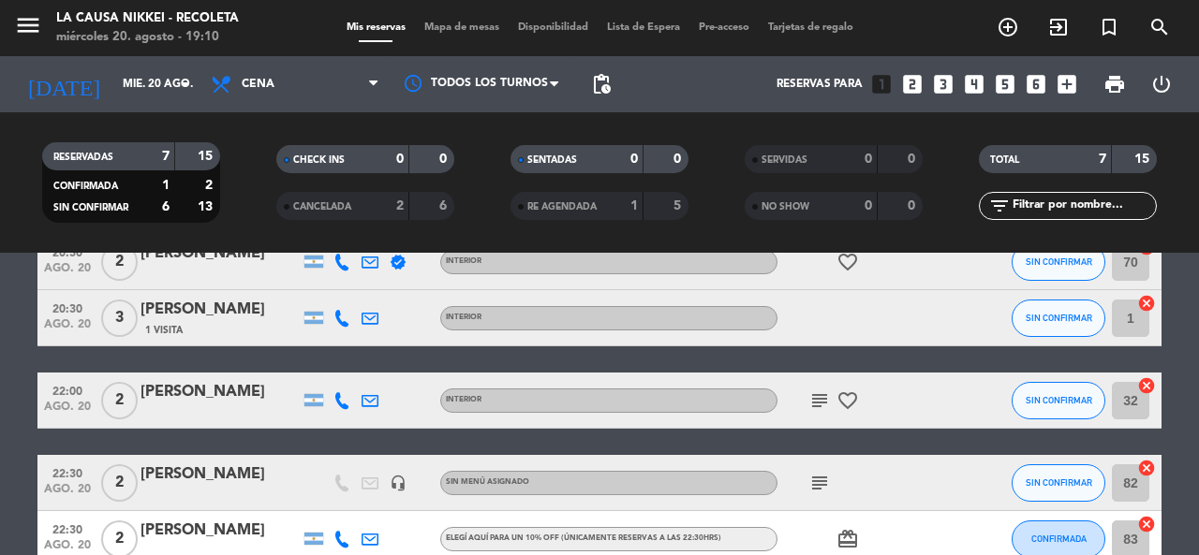
scroll to position [281, 0]
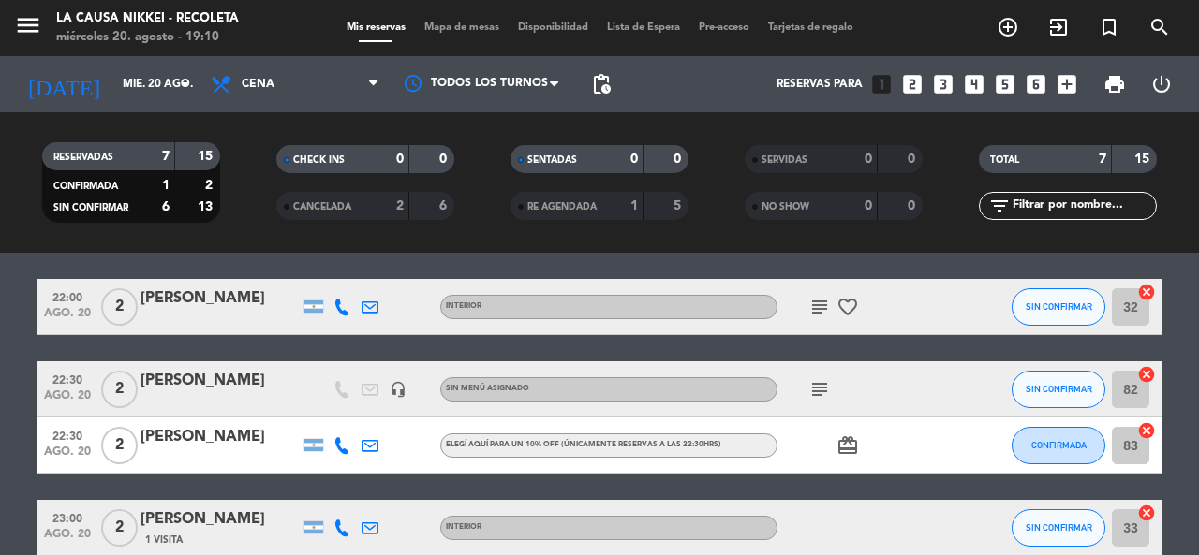
click at [826, 391] on icon "subject" at bounding box center [819, 389] width 22 height 22
